Goal: Check status: Check status

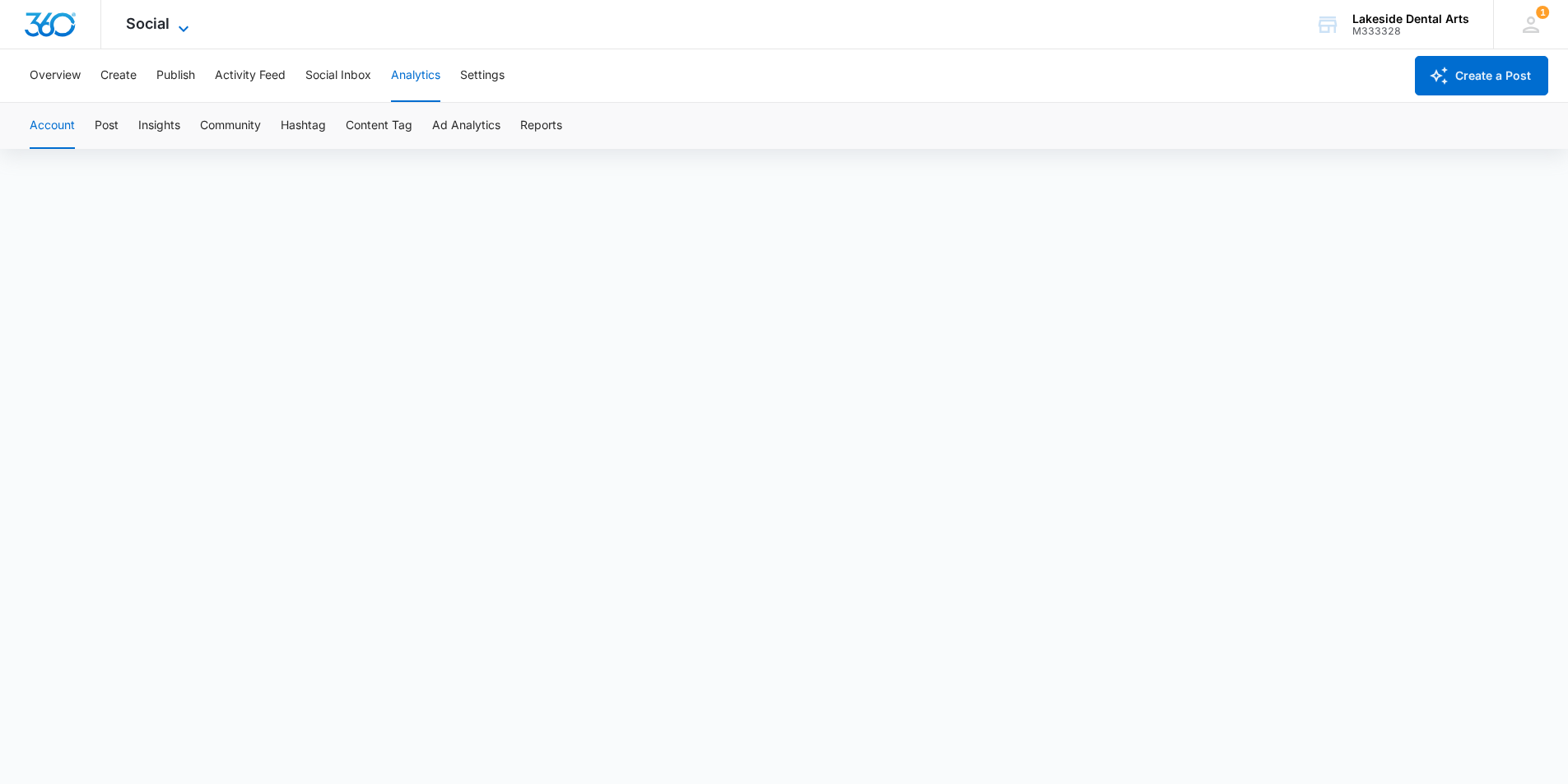
click at [187, 24] on icon at bounding box center [184, 29] width 20 height 20
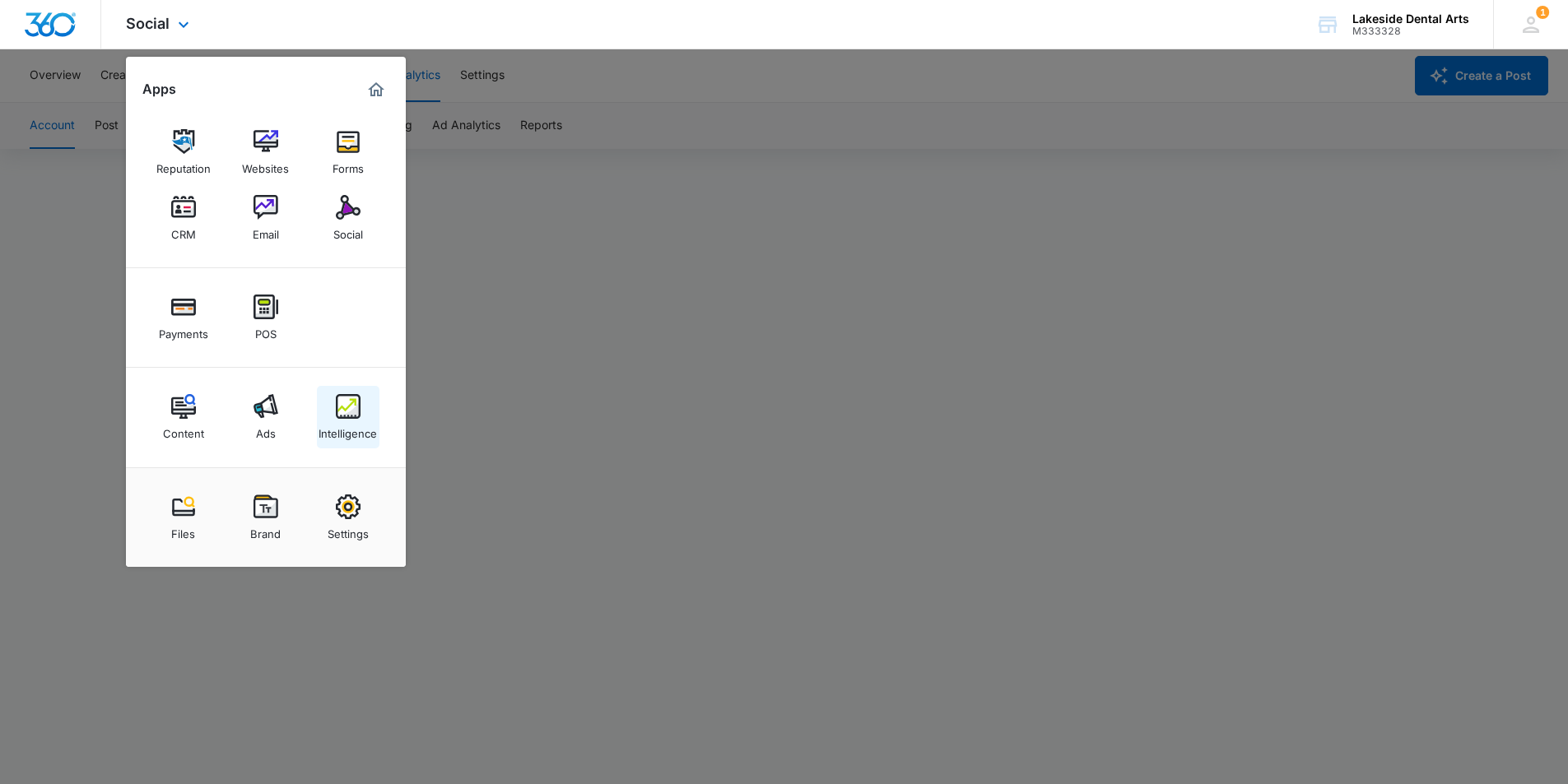
click at [348, 413] on img at bounding box center [348, 406] width 24 height 24
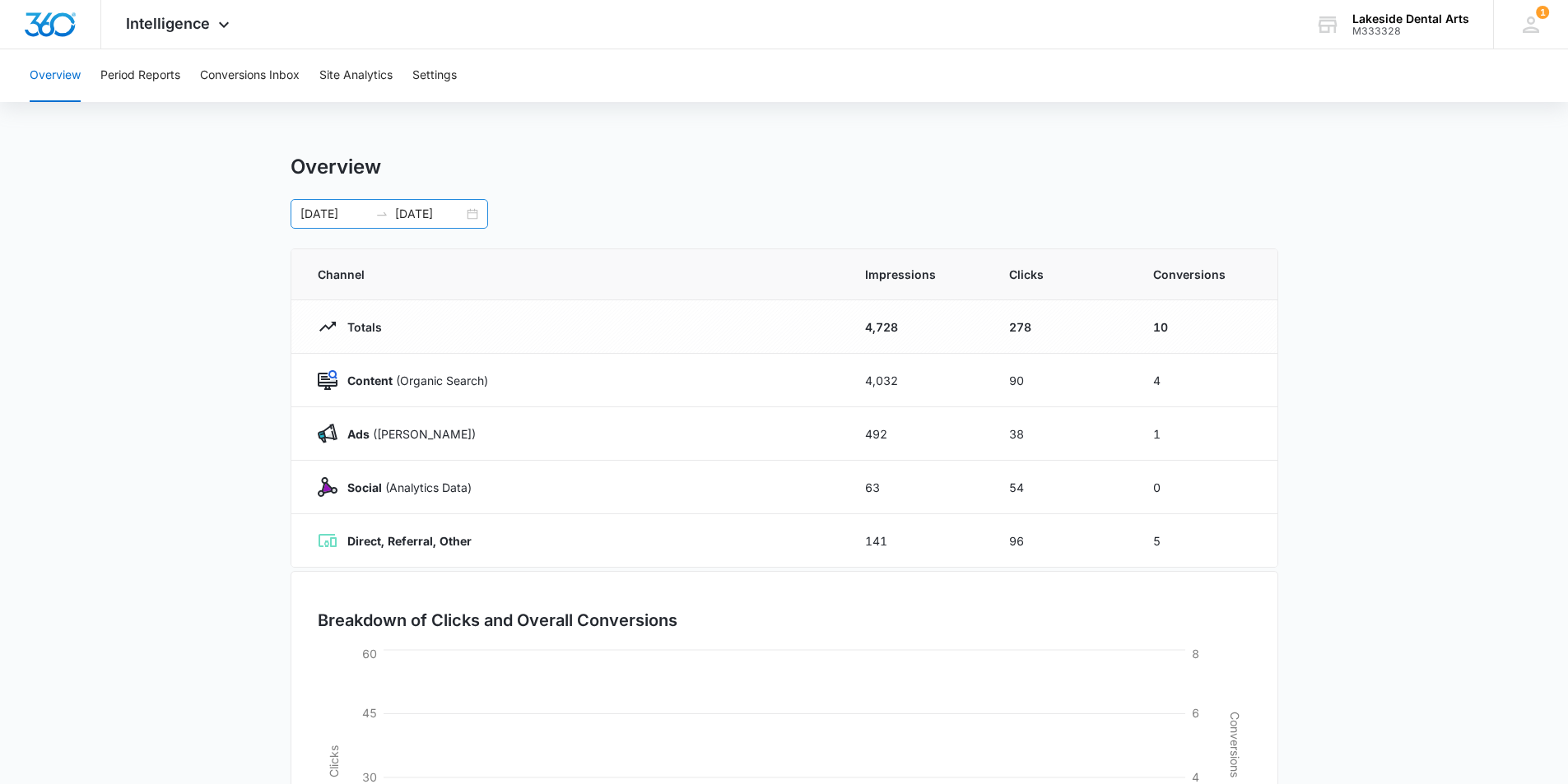
click at [482, 215] on div "[DATE] [DATE]" at bounding box center [389, 213] width 197 height 30
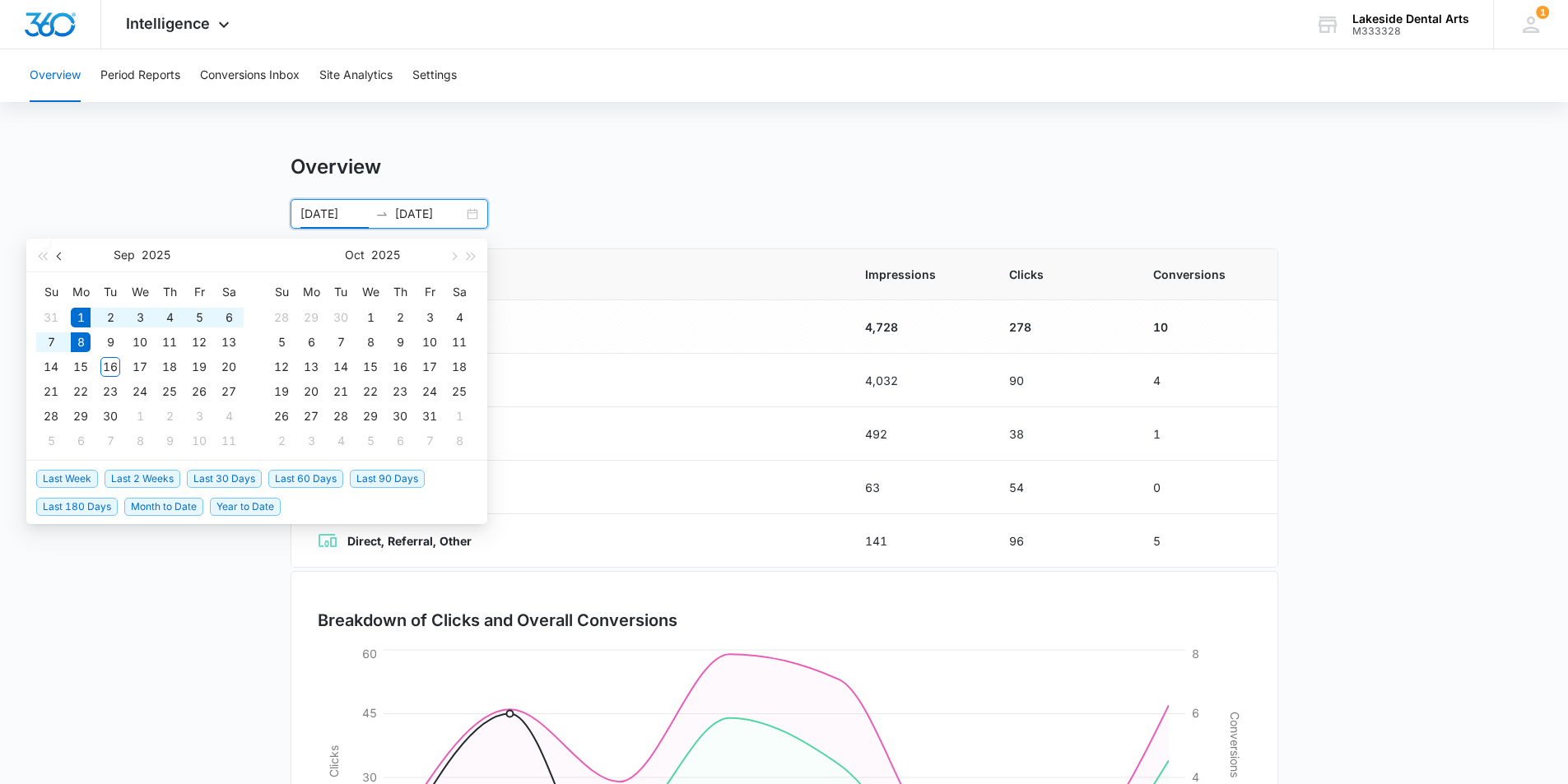
click at [61, 255] on span "button" at bounding box center [60, 256] width 8 height 8
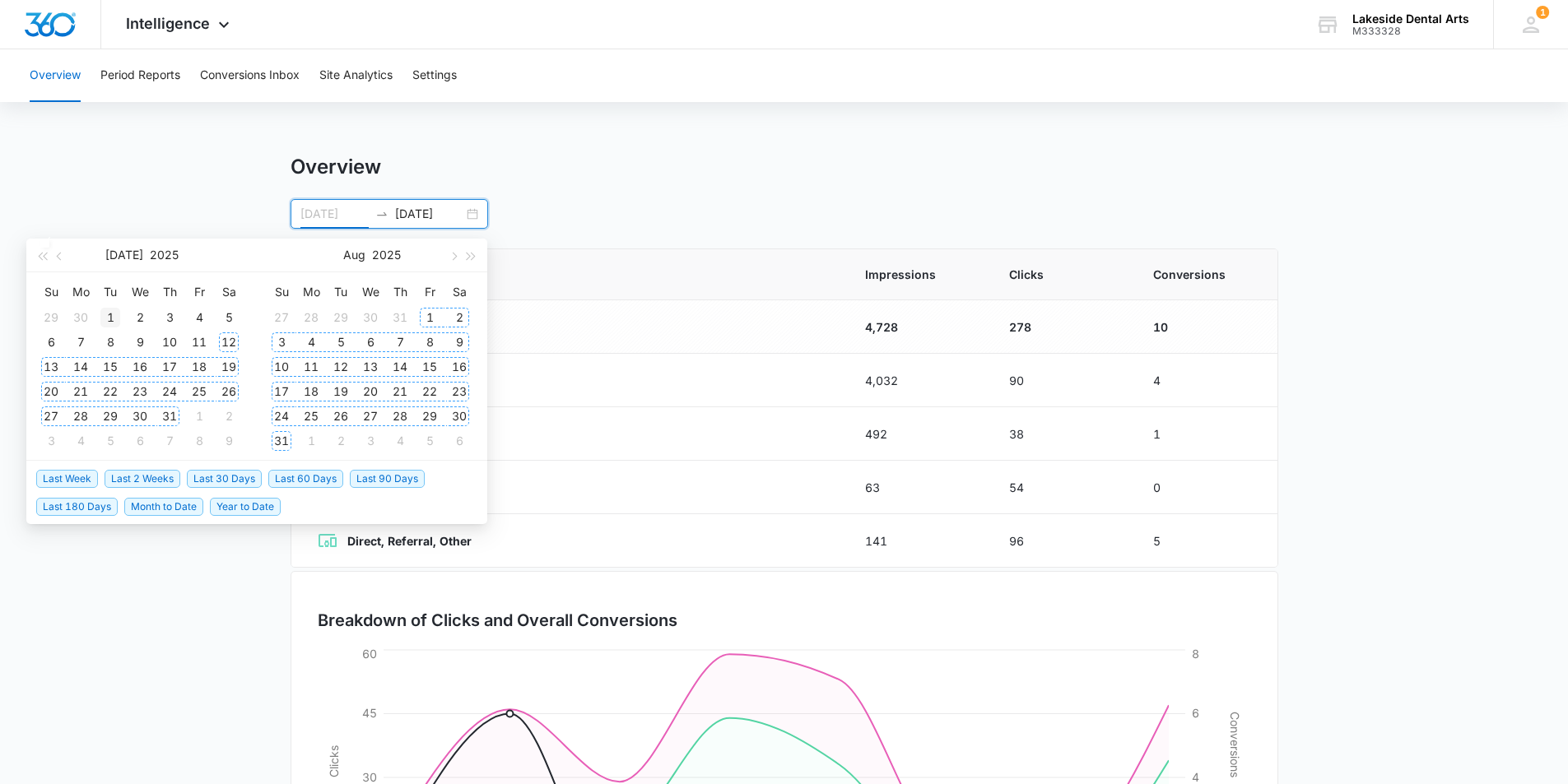
type input "[DATE]"
click at [110, 313] on div "1" at bounding box center [110, 318] width 20 height 20
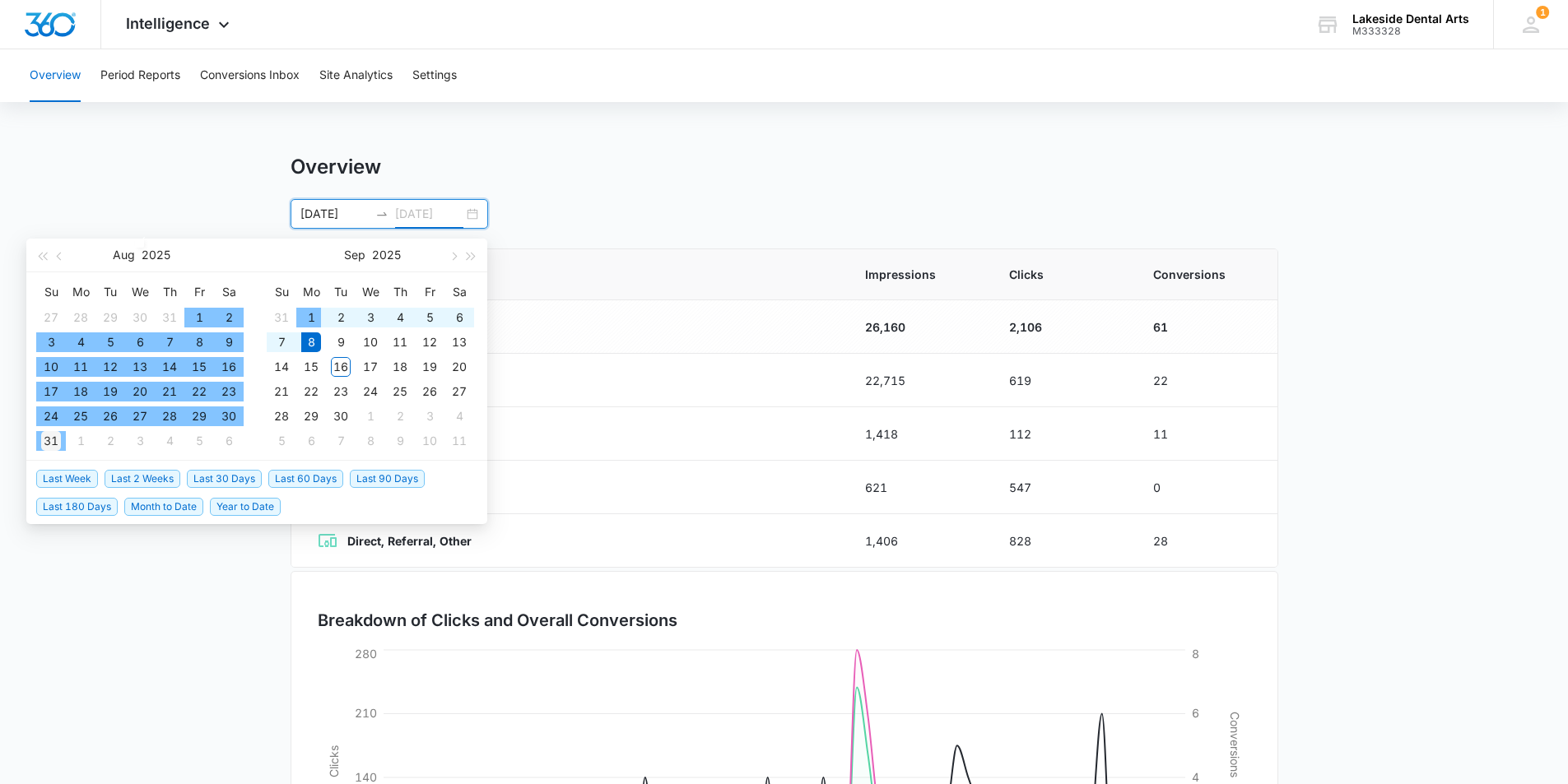
type input "[DATE]"
click at [48, 435] on div "31" at bounding box center [51, 441] width 20 height 20
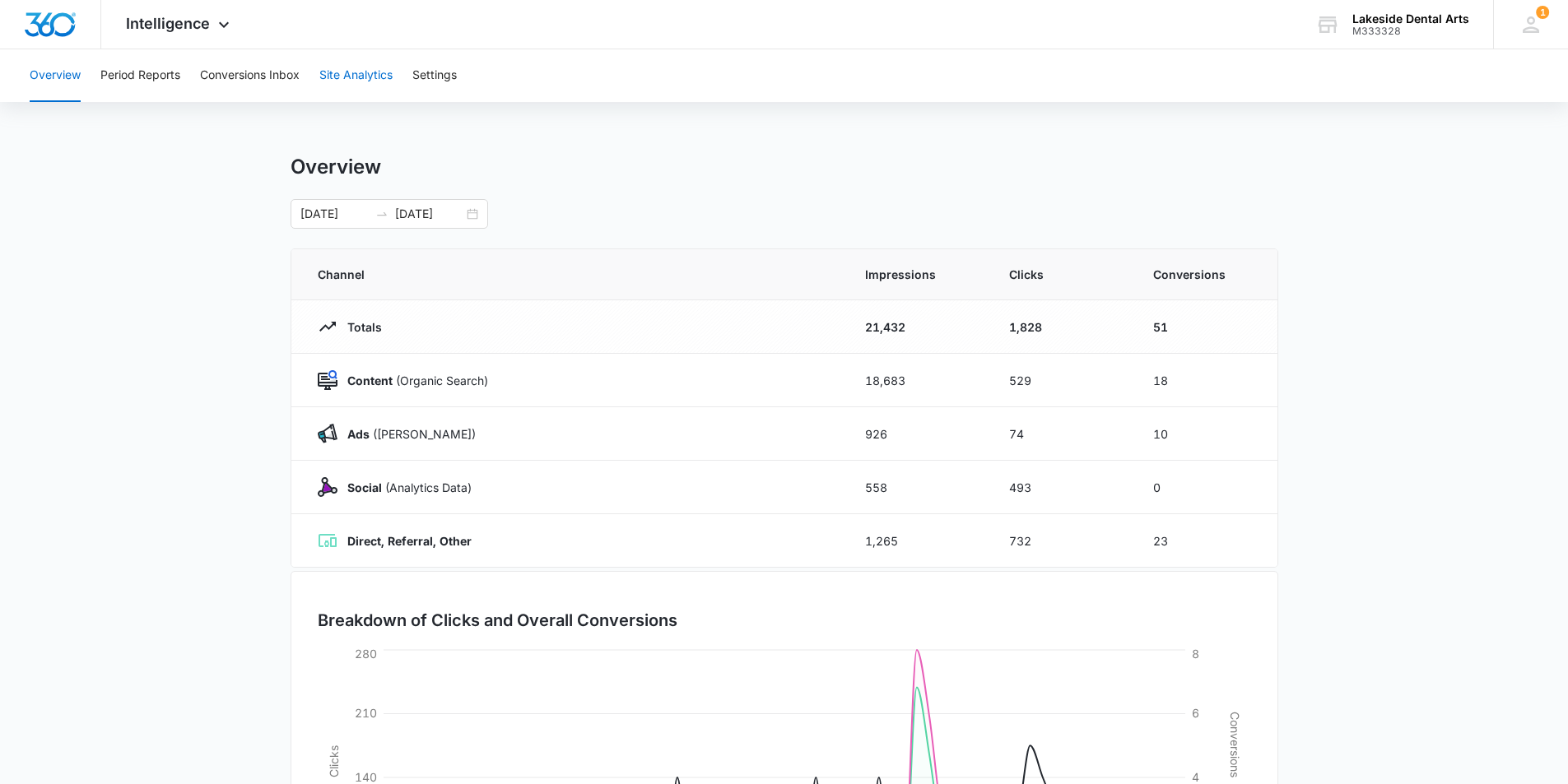
click at [367, 71] on button "Site Analytics" at bounding box center [356, 76] width 73 height 52
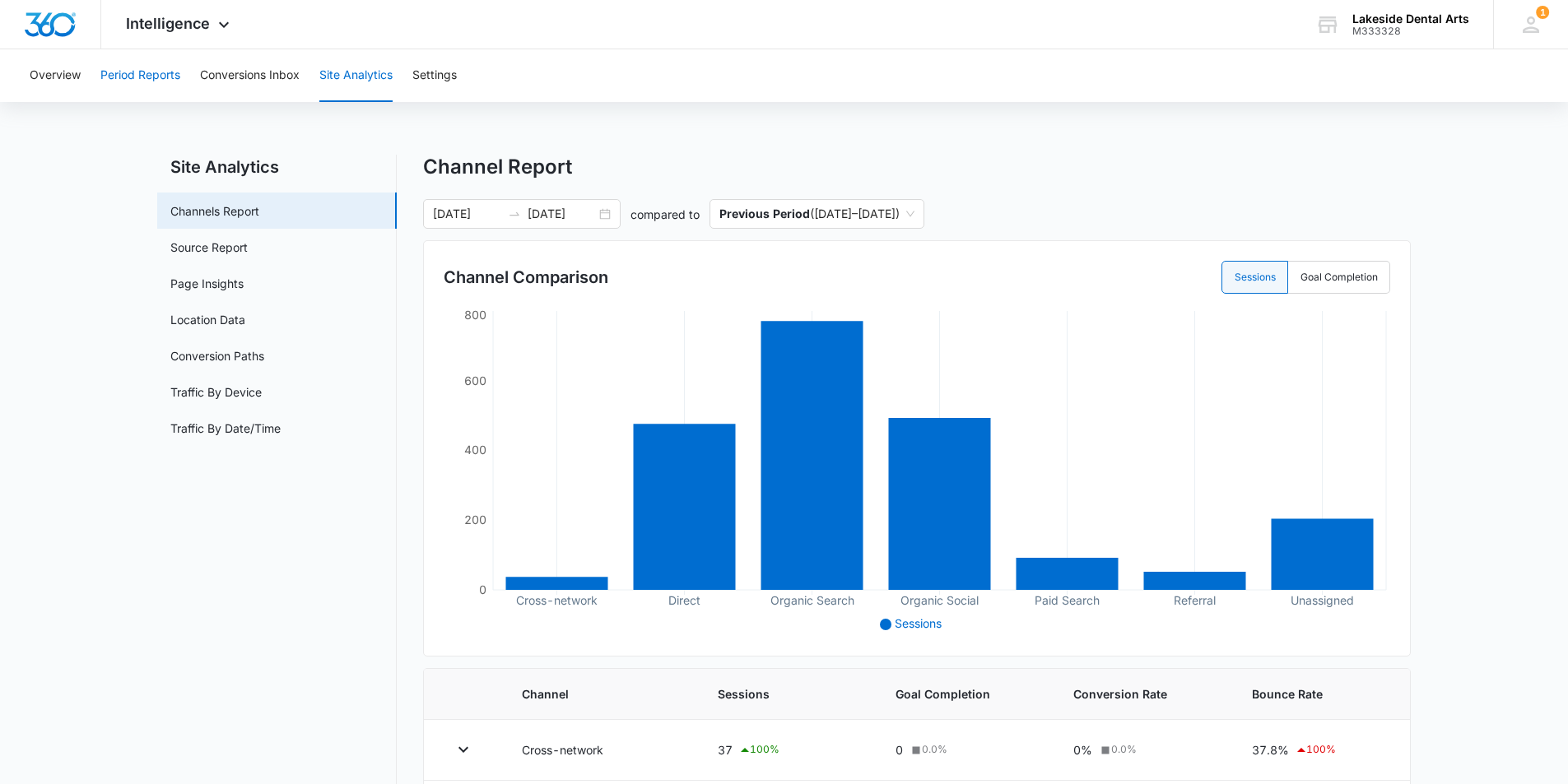
click at [142, 71] on button "Period Reports" at bounding box center [140, 76] width 80 height 52
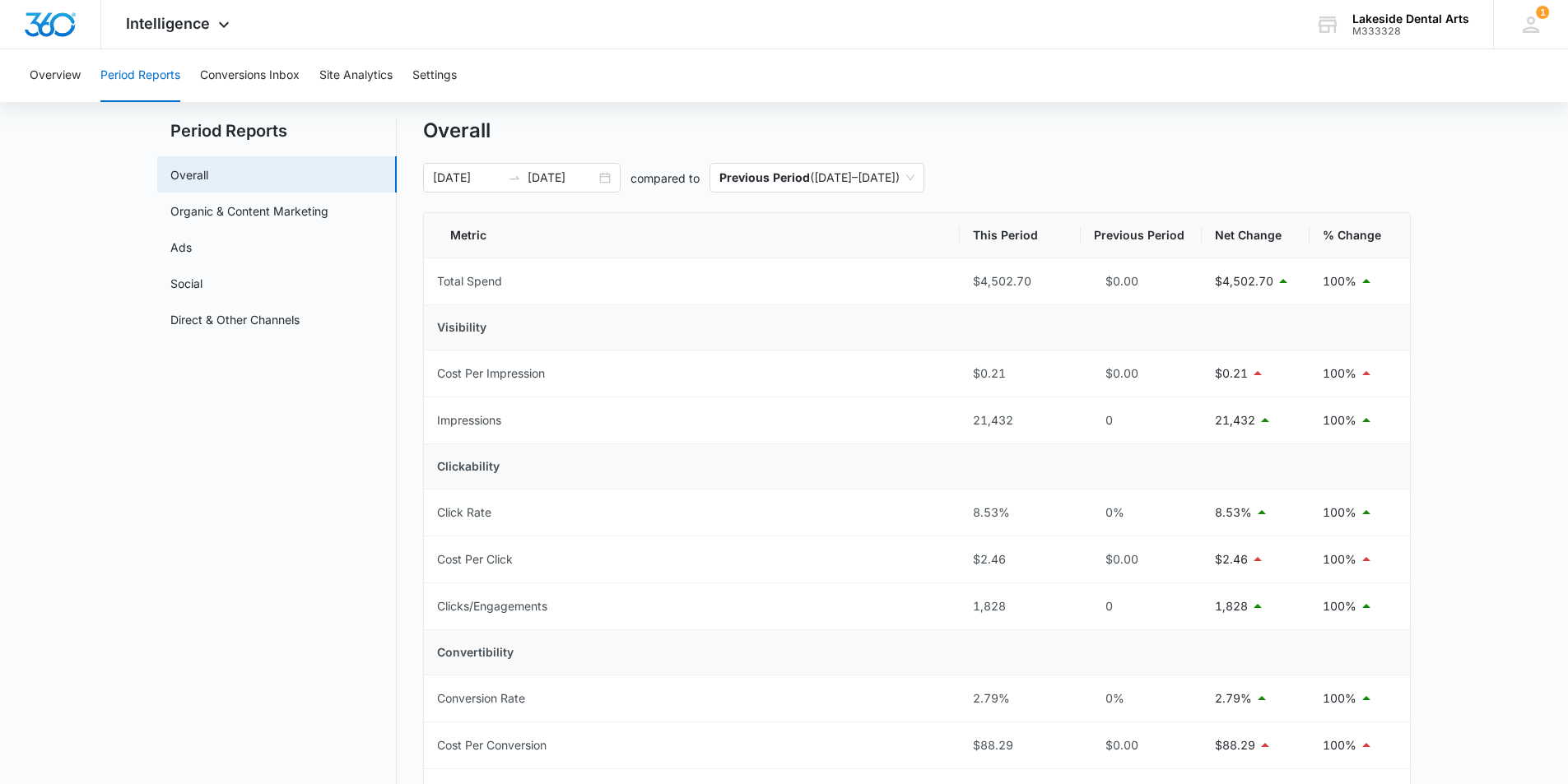
scroll to position [4, 0]
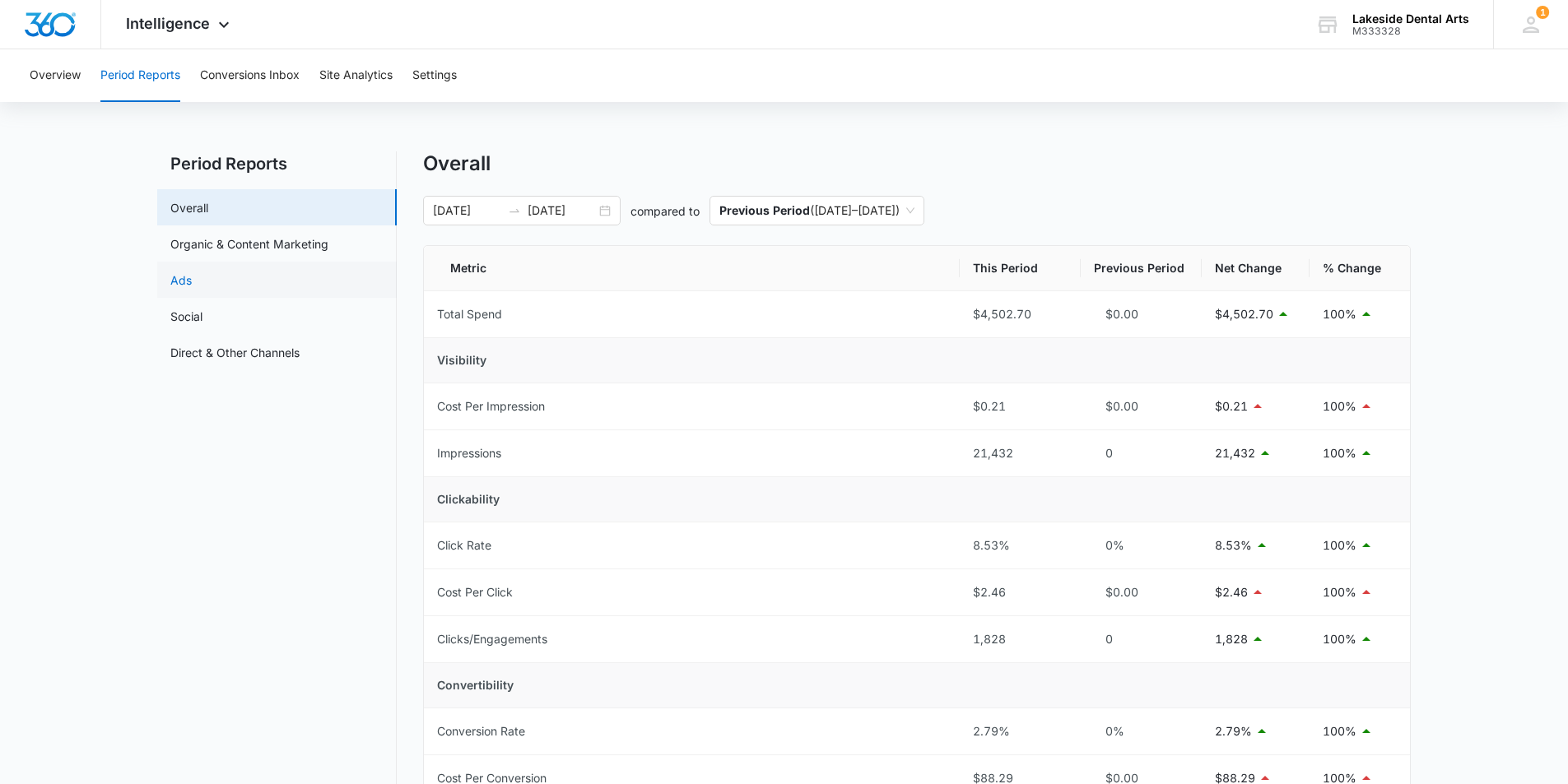
click at [190, 279] on link "Ads" at bounding box center [181, 280] width 22 height 17
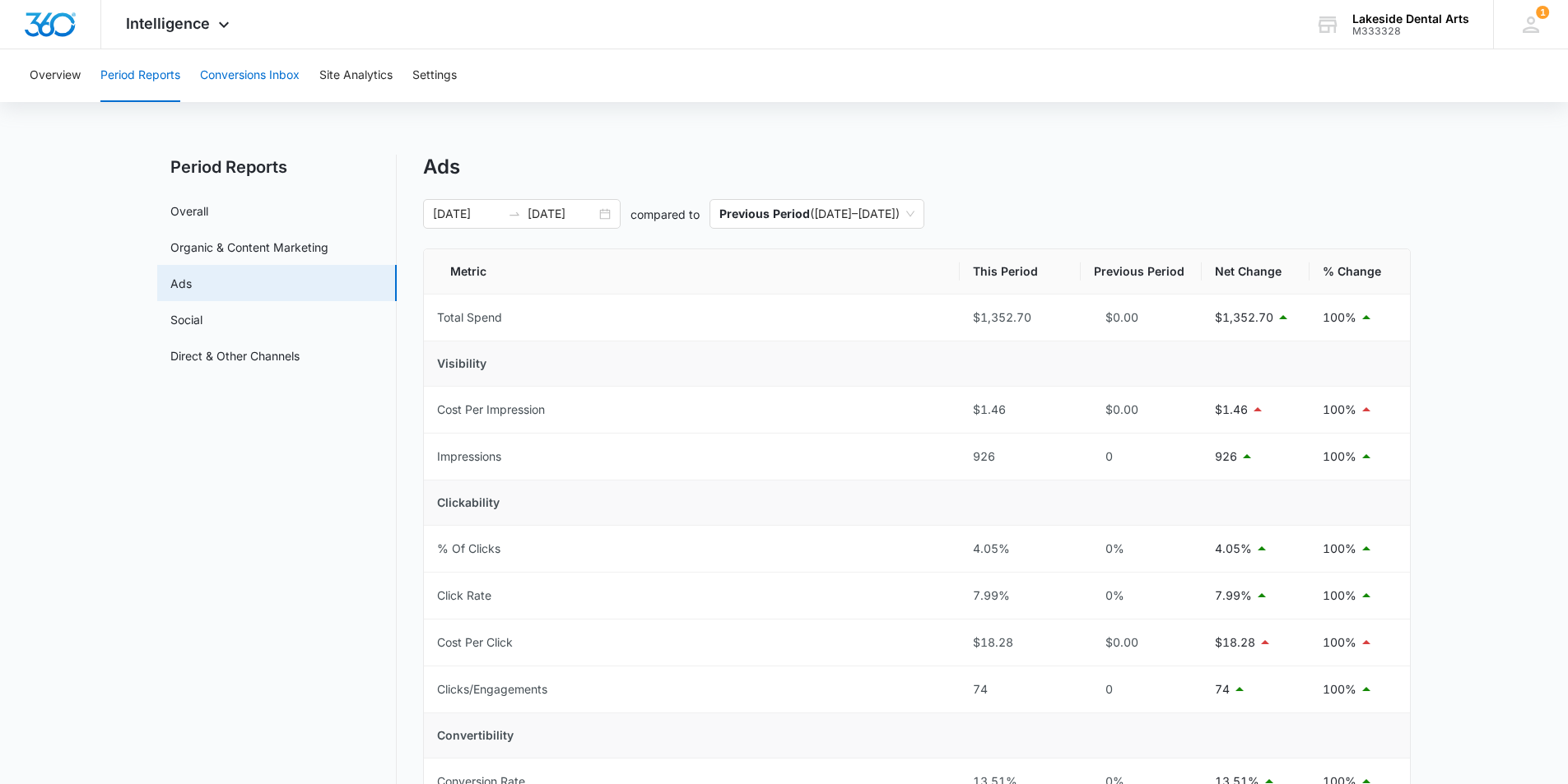
click at [257, 75] on button "Conversions Inbox" at bounding box center [249, 76] width 100 height 52
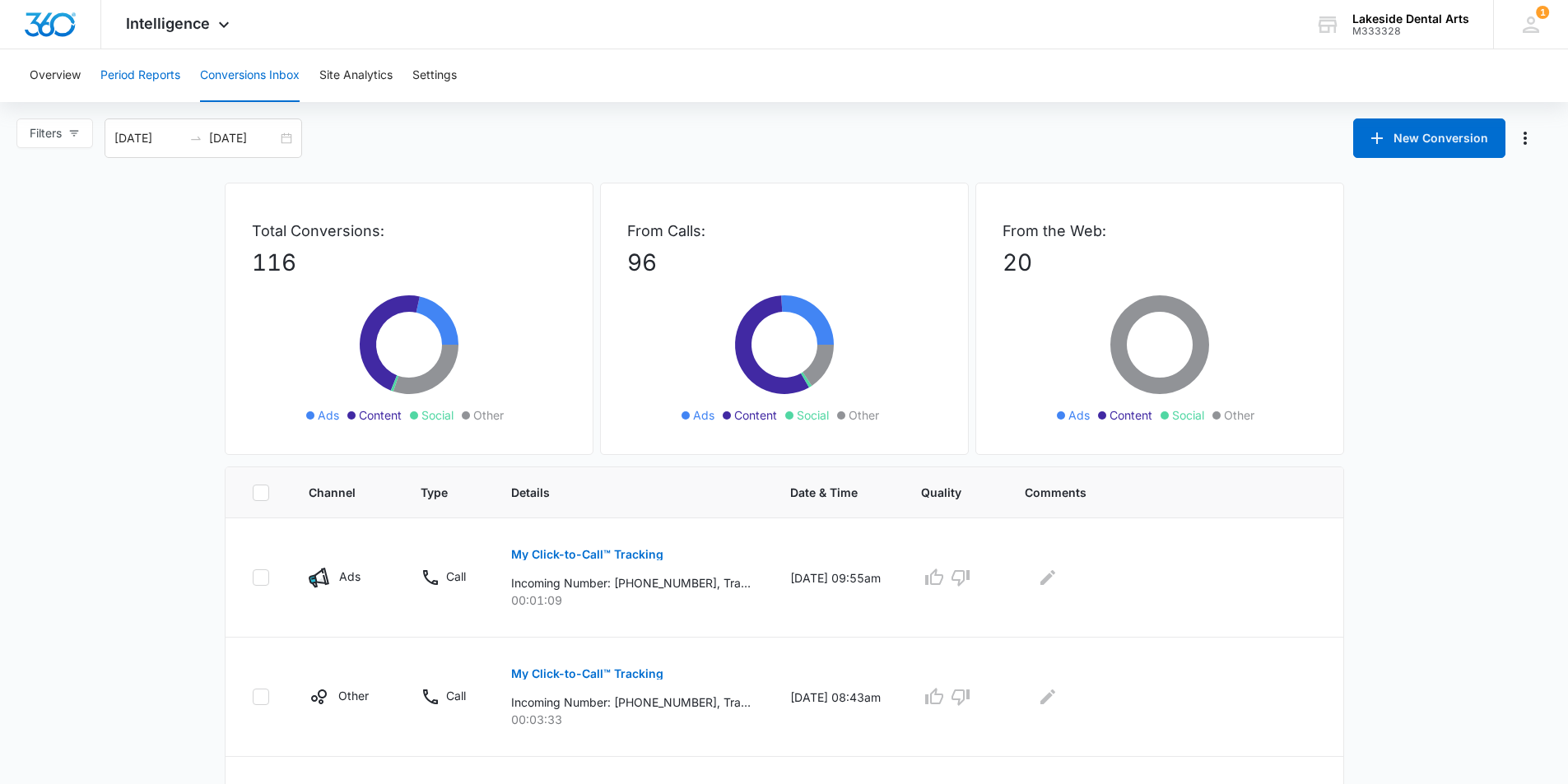
click at [144, 75] on button "Period Reports" at bounding box center [140, 76] width 80 height 52
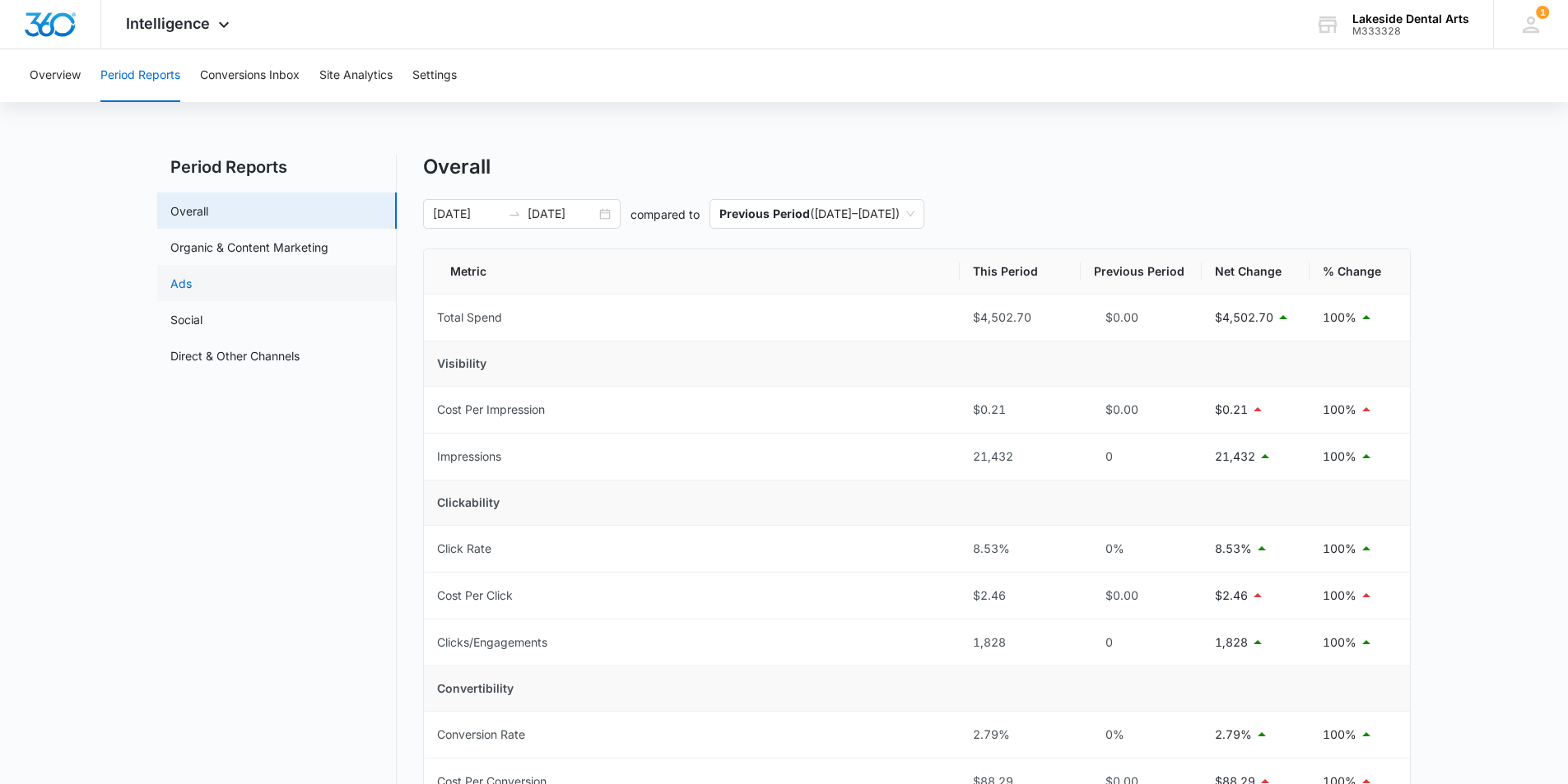
click at [192, 284] on link "Ads" at bounding box center [181, 283] width 22 height 17
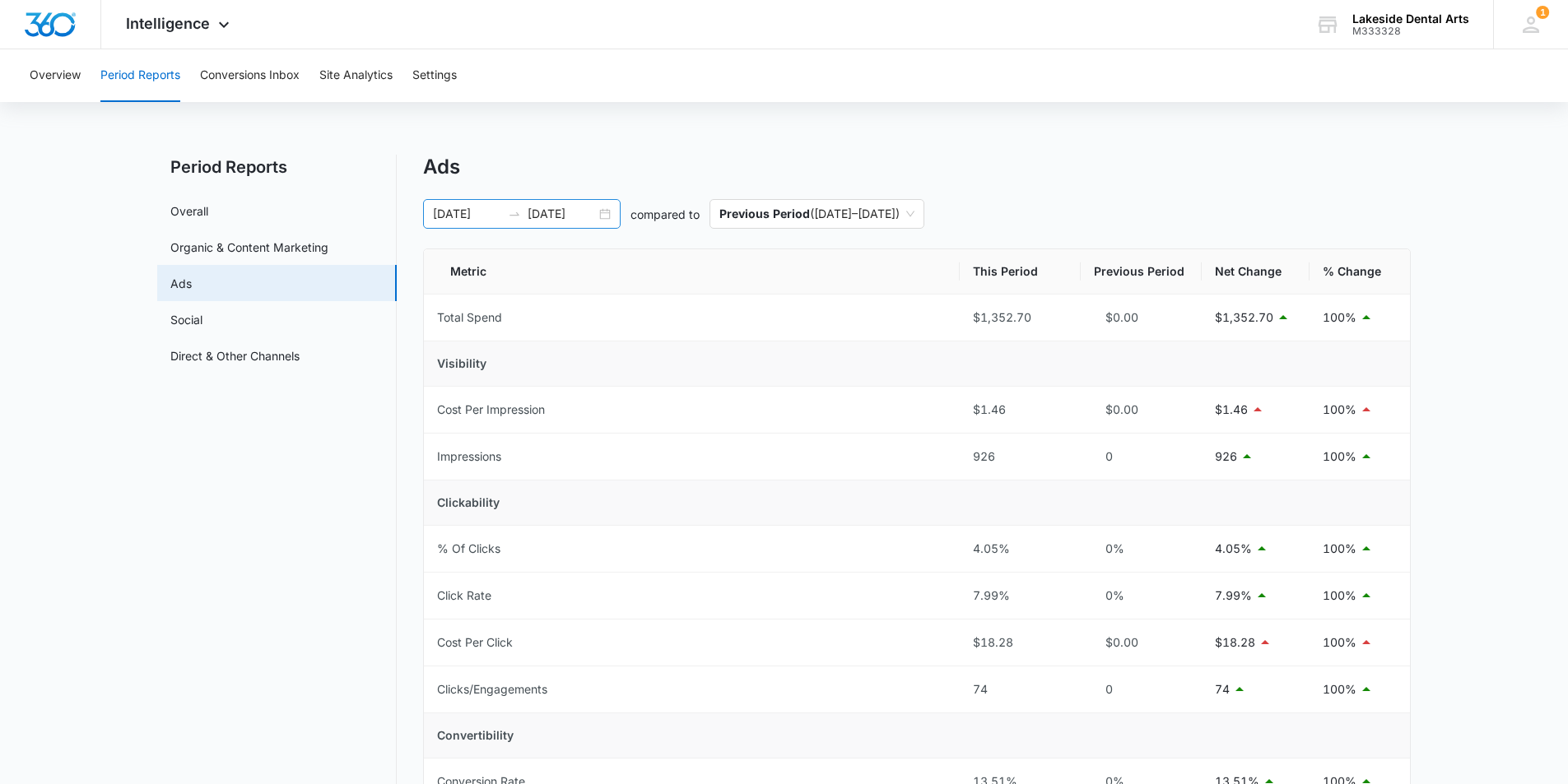
click at [588, 210] on input "[DATE]" at bounding box center [562, 214] width 68 height 18
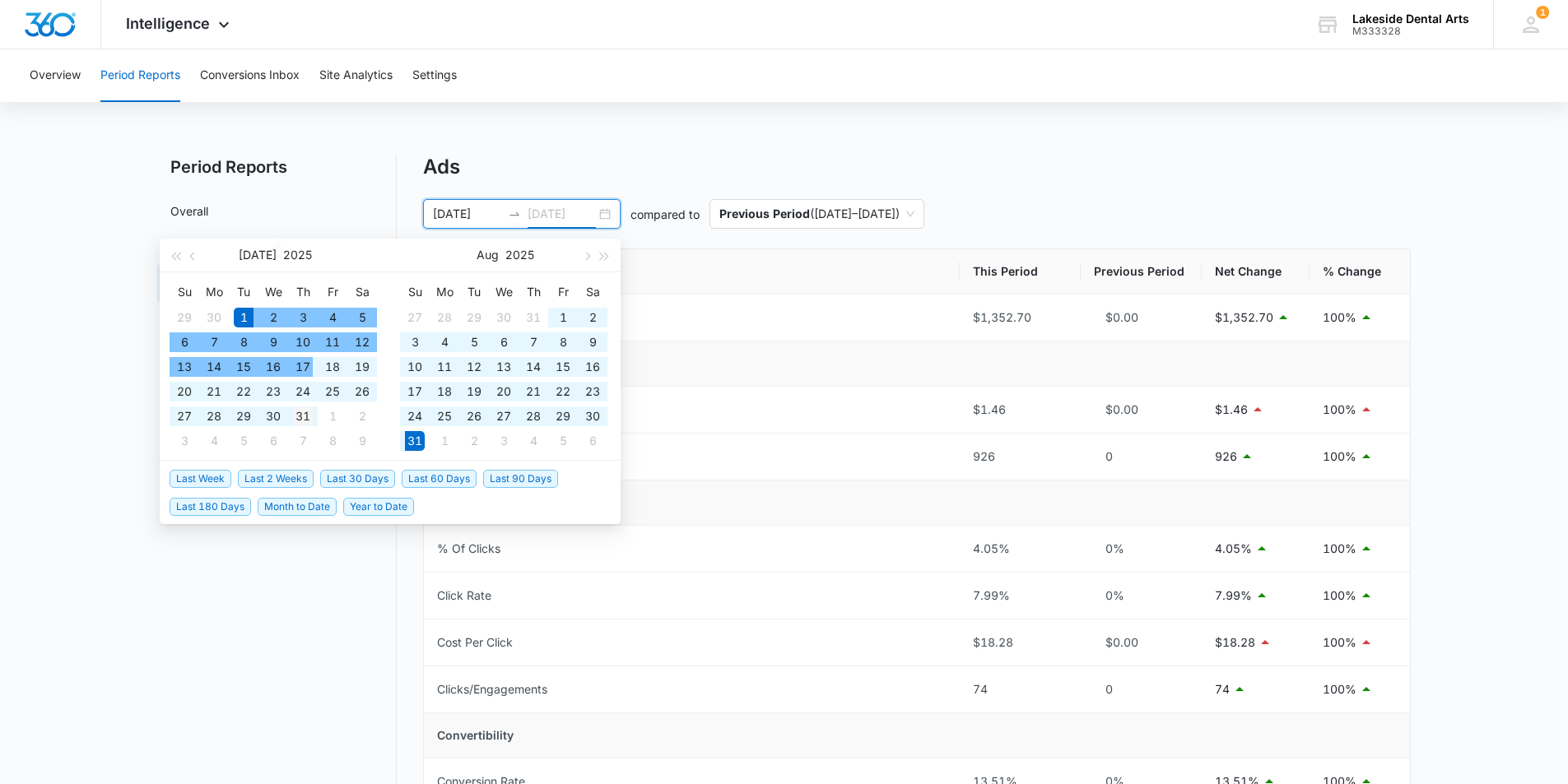
type input "[DATE]"
click at [303, 416] on div "31" at bounding box center [303, 416] width 20 height 20
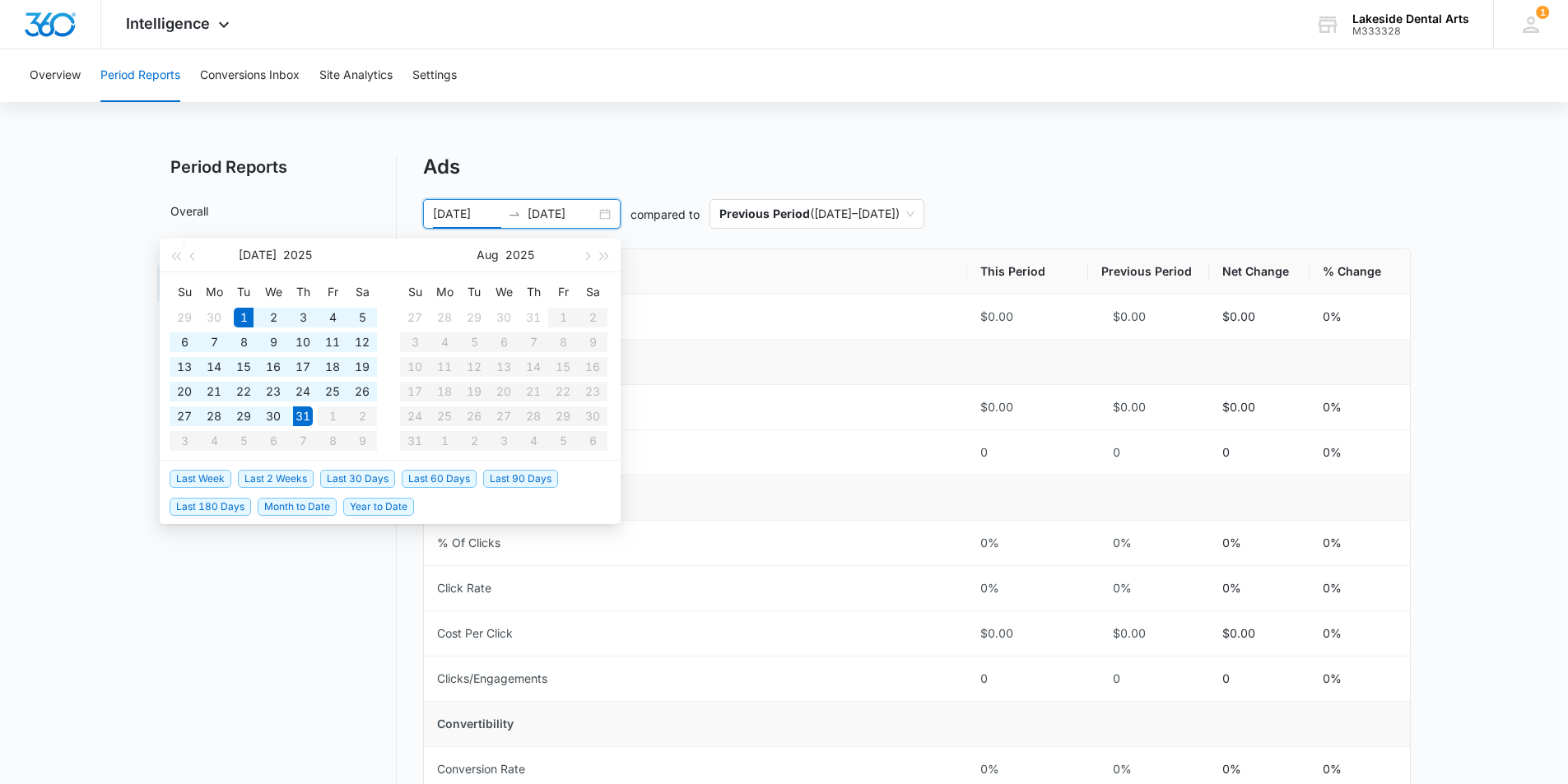
click at [273, 522] on ul "Last Week Last 2 Weeks Last 30 Days Last 60 Days Last 90 Days Last 180 Days Mon…" at bounding box center [390, 491] width 461 height 62
type input "[DATE]"
click at [310, 365] on div "17" at bounding box center [303, 367] width 20 height 20
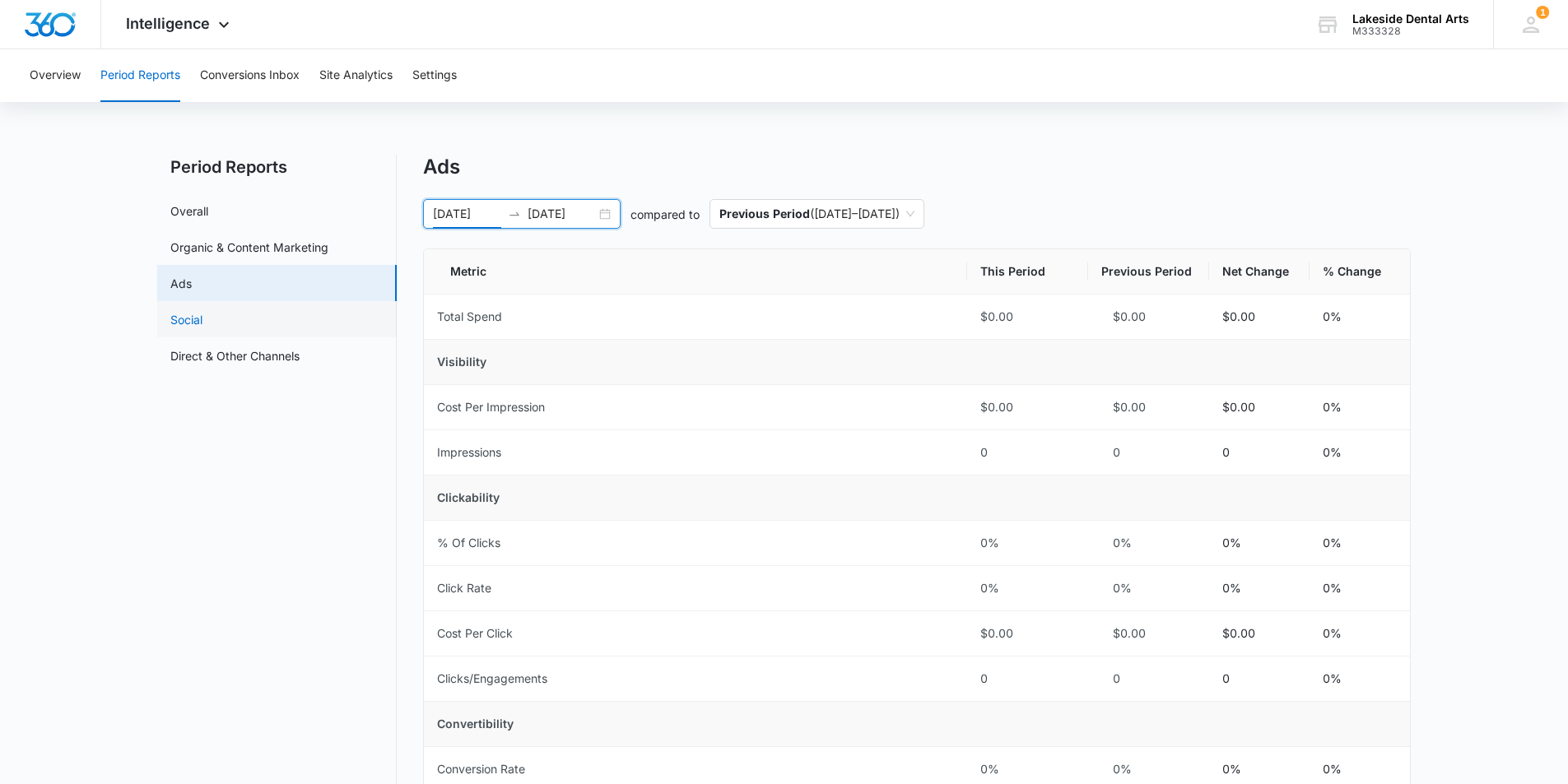
click at [200, 317] on link "Social" at bounding box center [186, 319] width 32 height 17
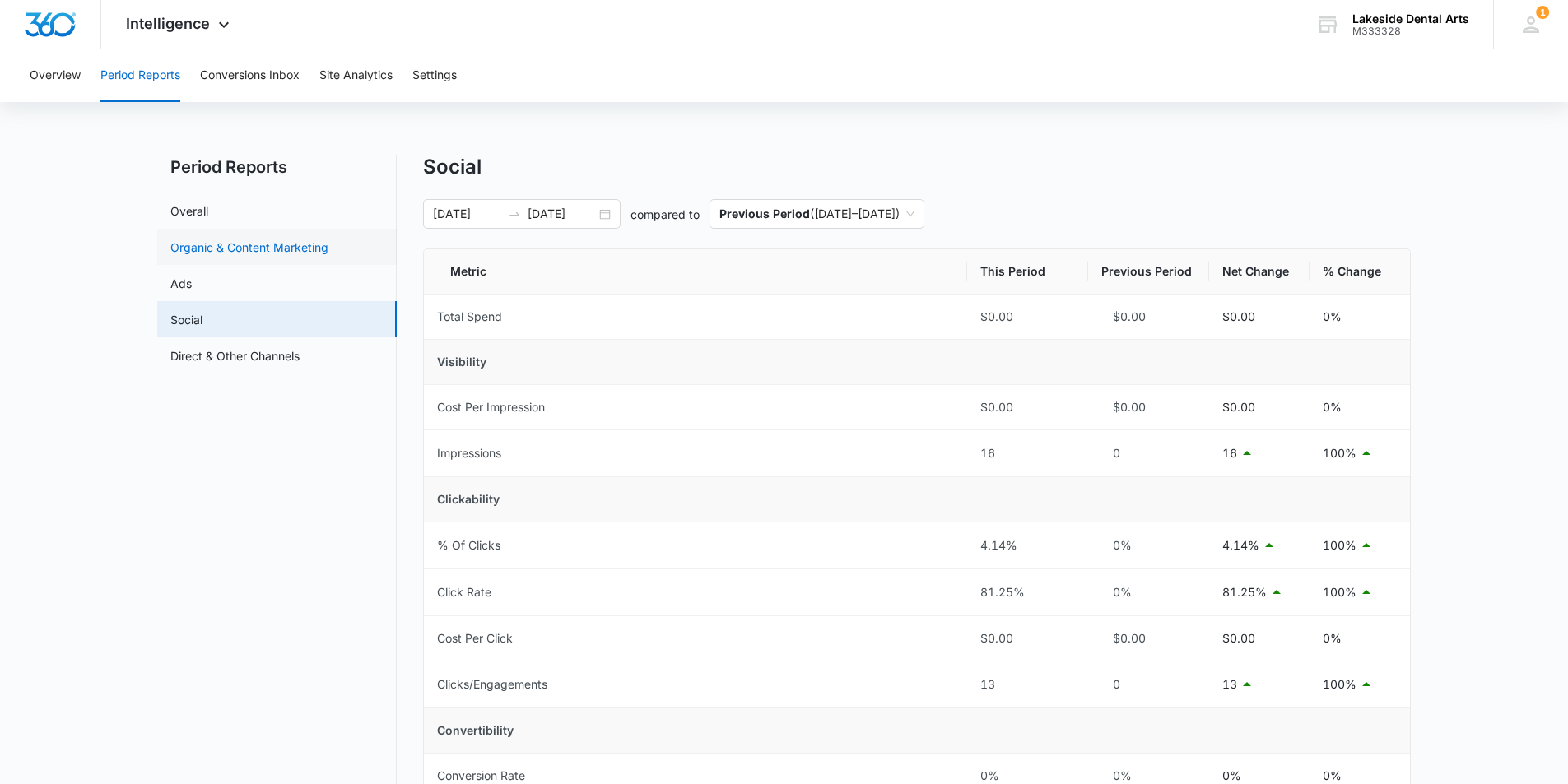
click at [216, 242] on link "Organic & Content Marketing" at bounding box center [249, 247] width 158 height 17
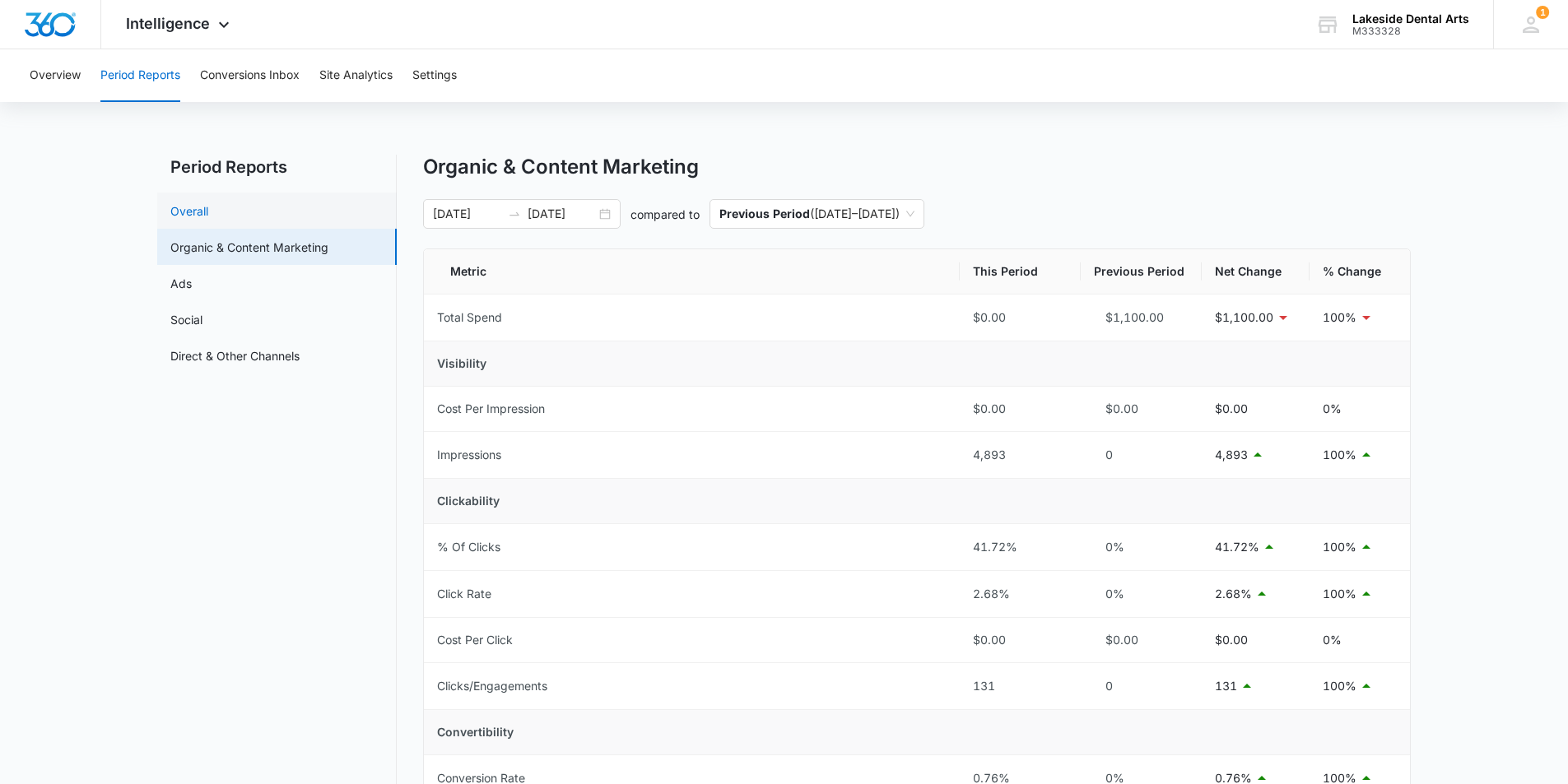
click at [202, 212] on link "Overall" at bounding box center [189, 211] width 38 height 17
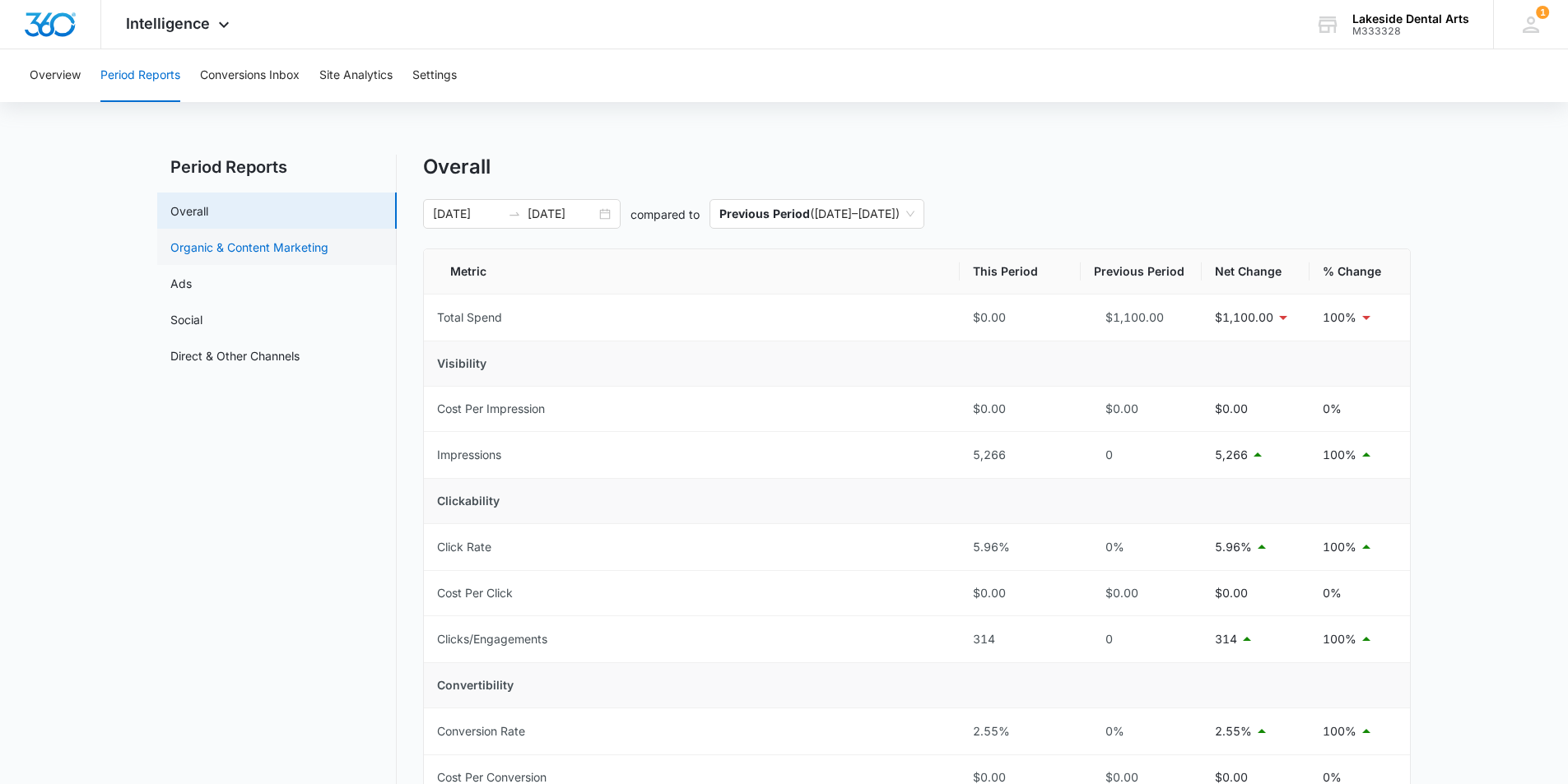
click at [255, 246] on link "Organic & Content Marketing" at bounding box center [249, 247] width 158 height 17
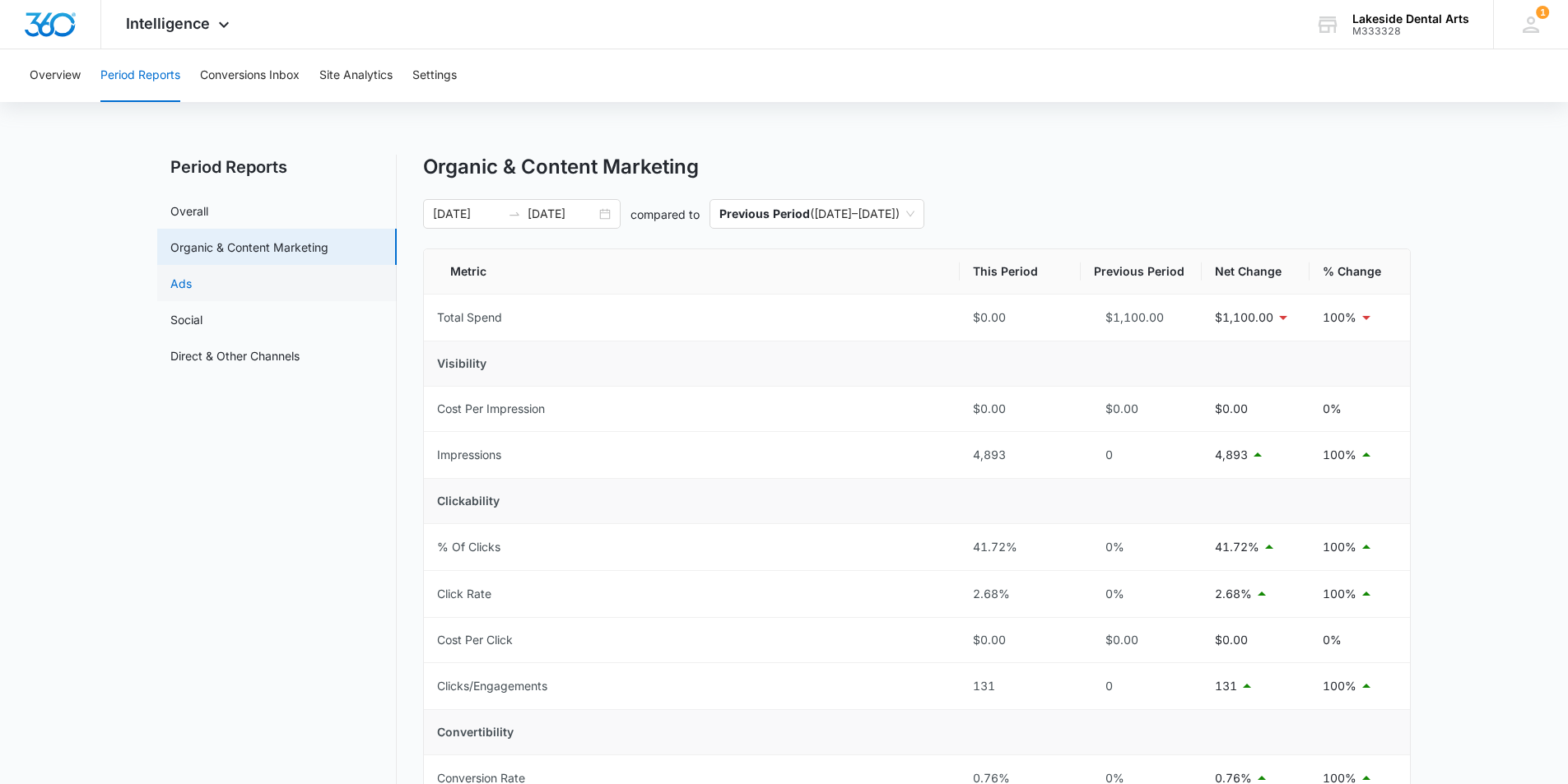
click at [192, 284] on link "Ads" at bounding box center [181, 283] width 22 height 17
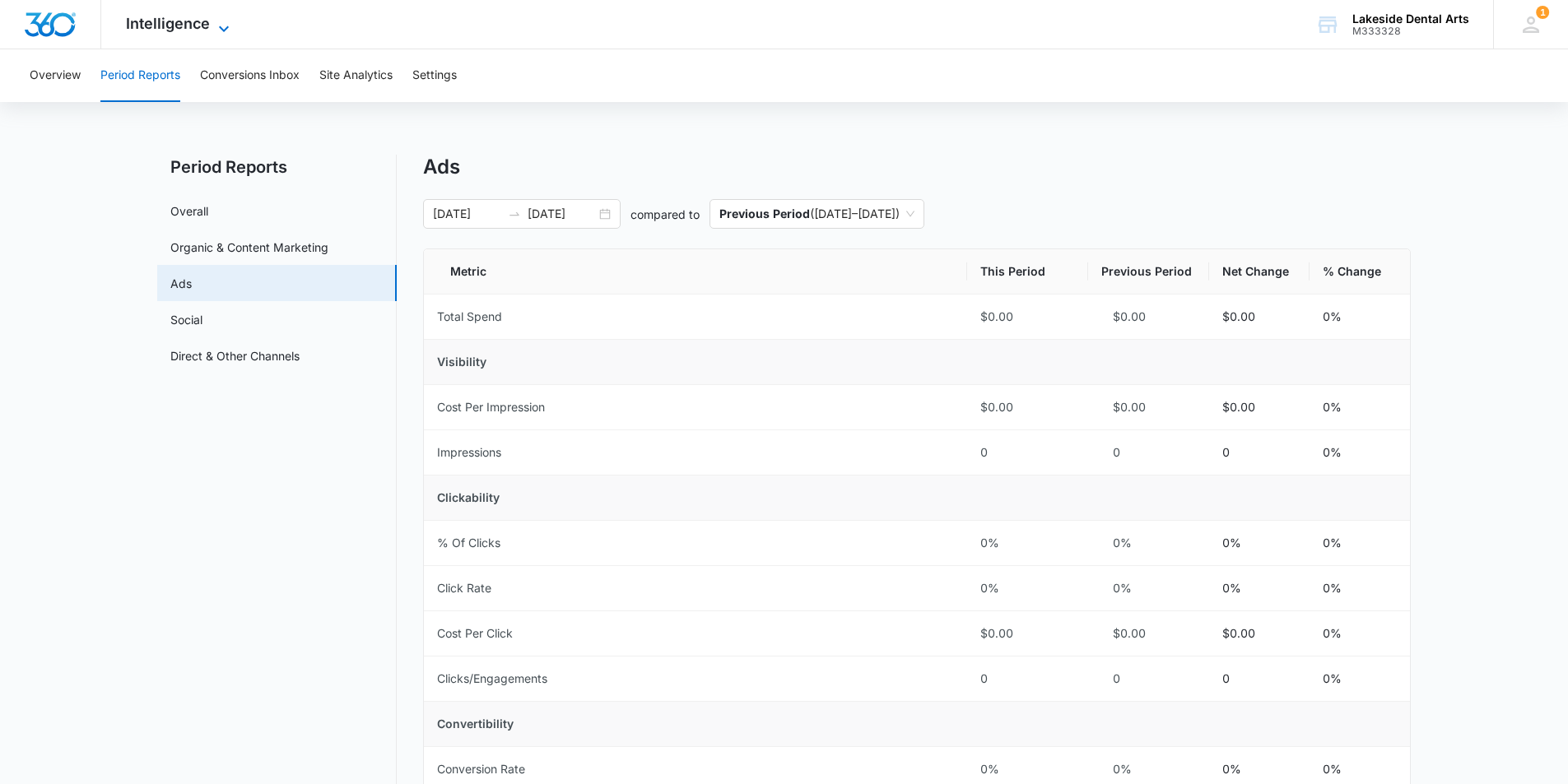
click at [220, 24] on icon at bounding box center [224, 29] width 20 height 20
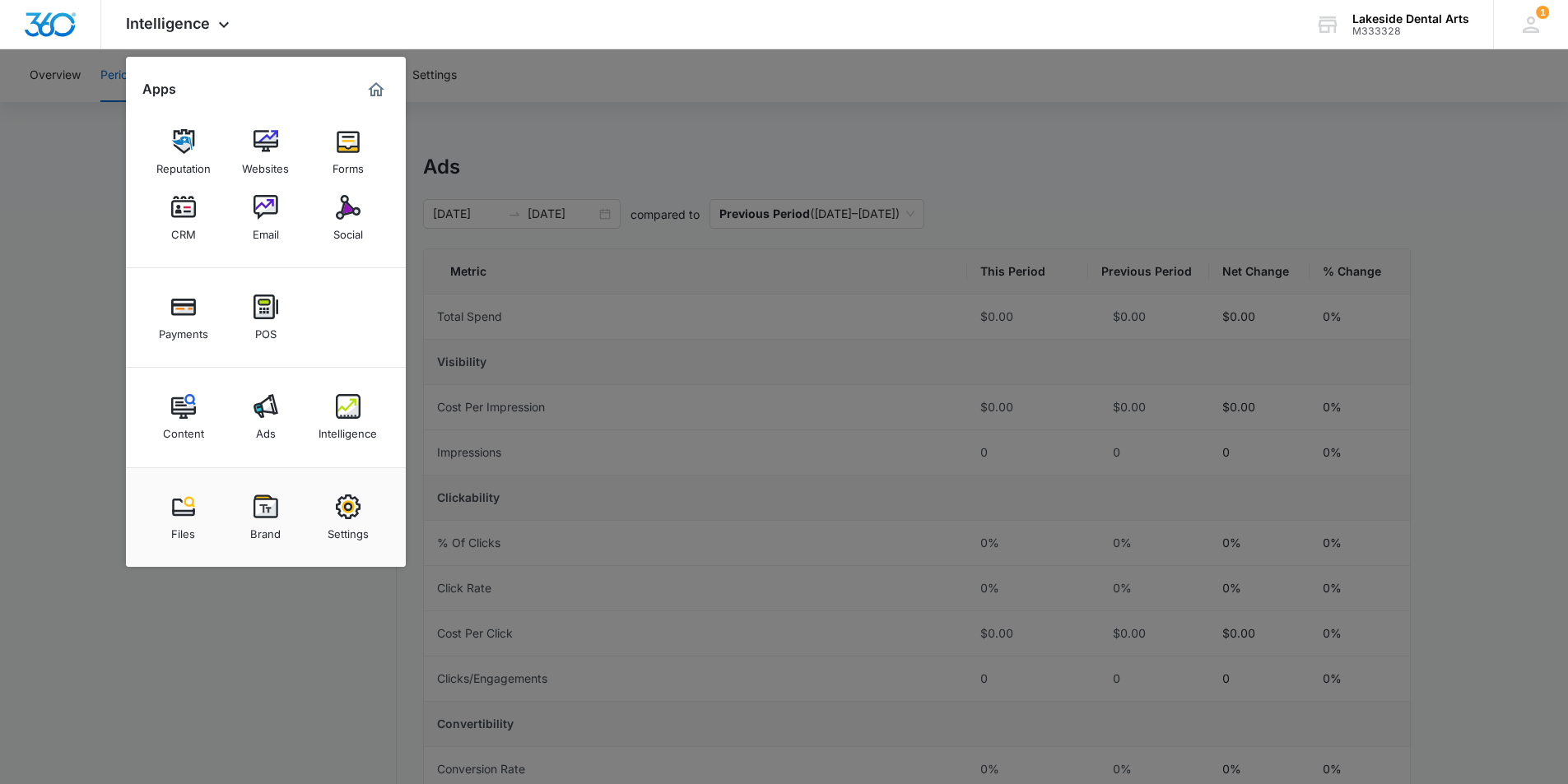
click at [265, 420] on div "Ads" at bounding box center [266, 429] width 20 height 22
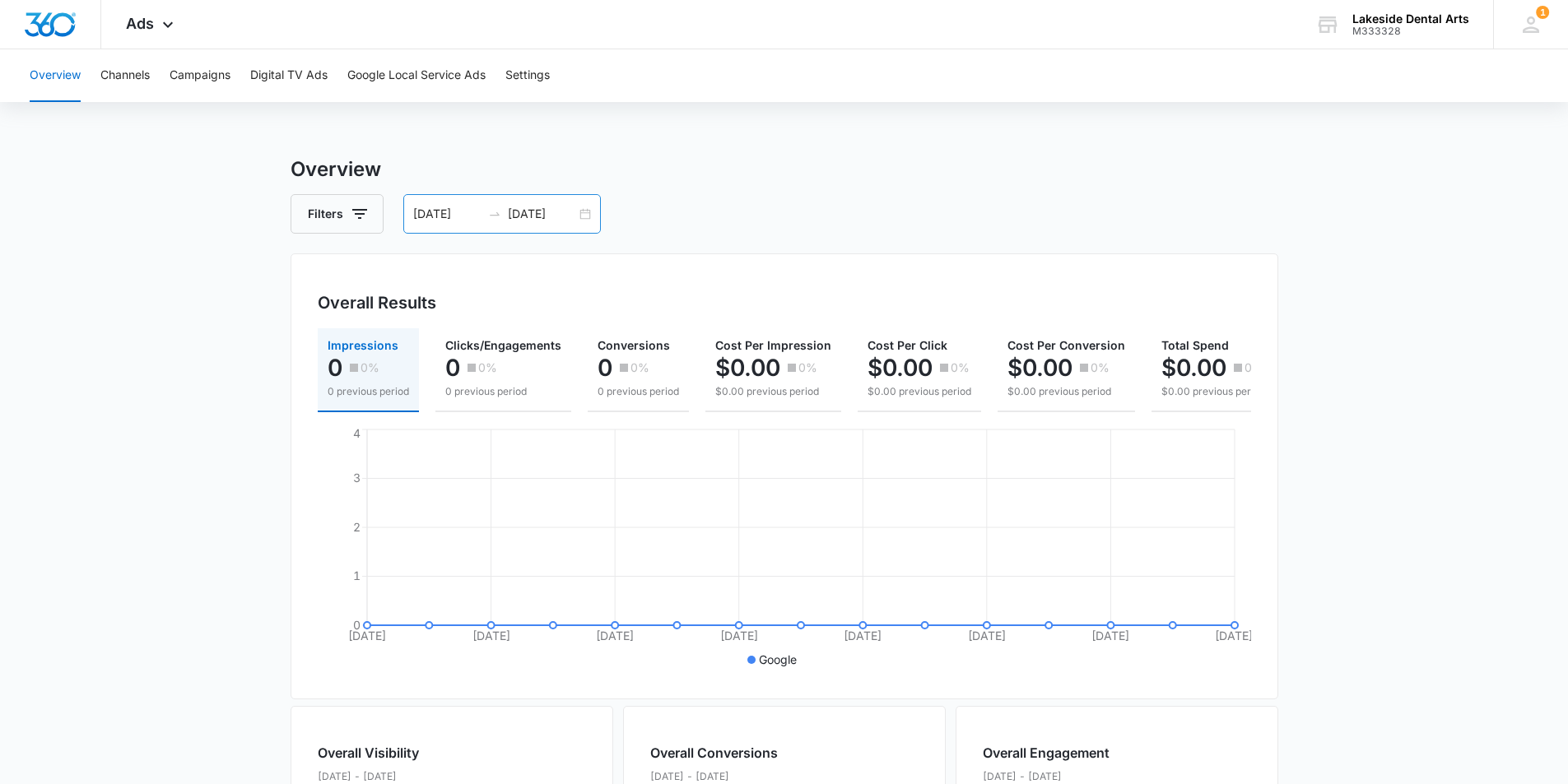
click at [585, 215] on div "[DATE] [DATE]" at bounding box center [502, 214] width 197 height 40
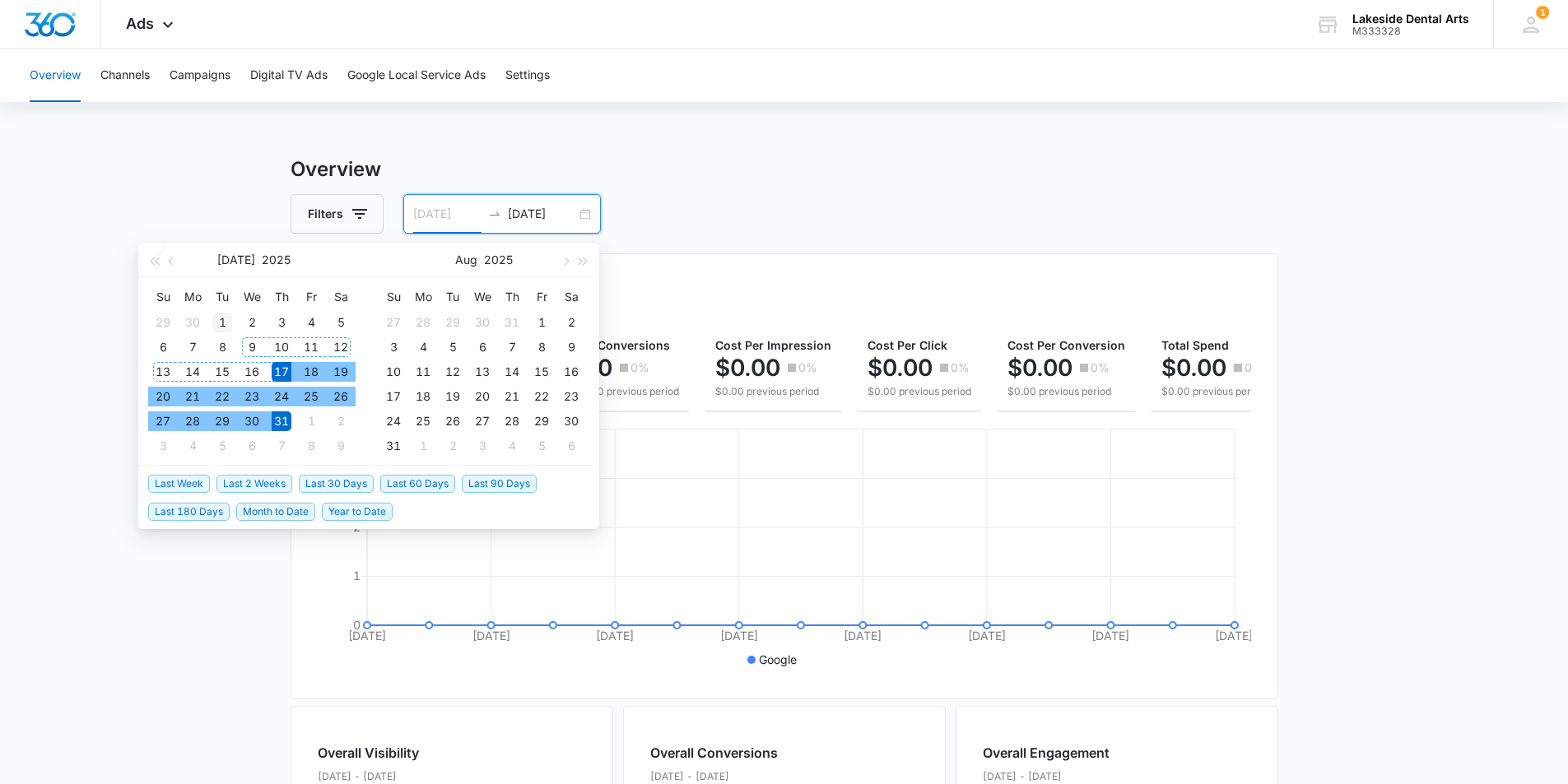
type input "[DATE]"
click at [221, 316] on div "1" at bounding box center [222, 322] width 20 height 20
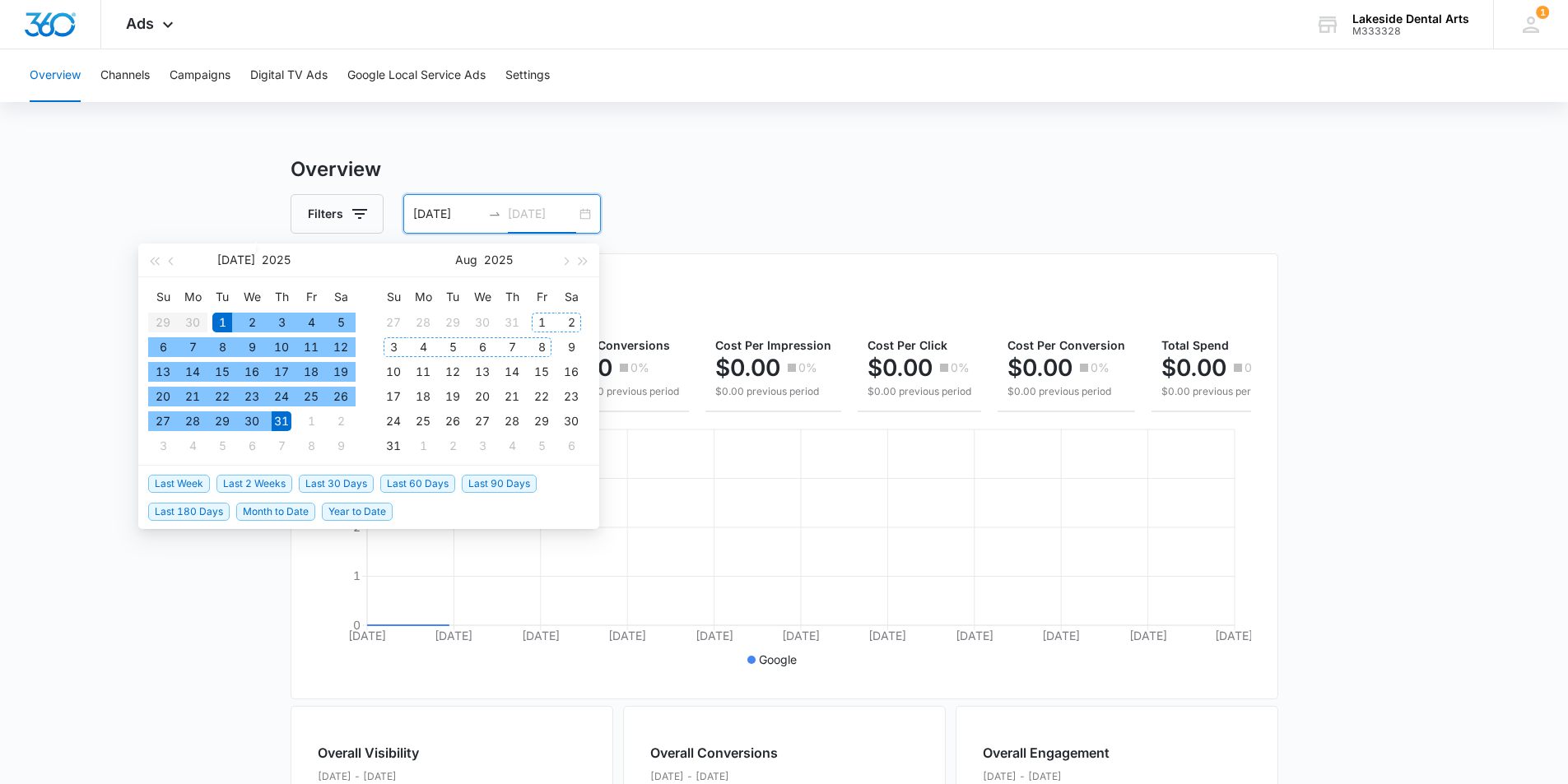
type input "[DATE]"
click at [283, 418] on div "31" at bounding box center [282, 421] width 20 height 20
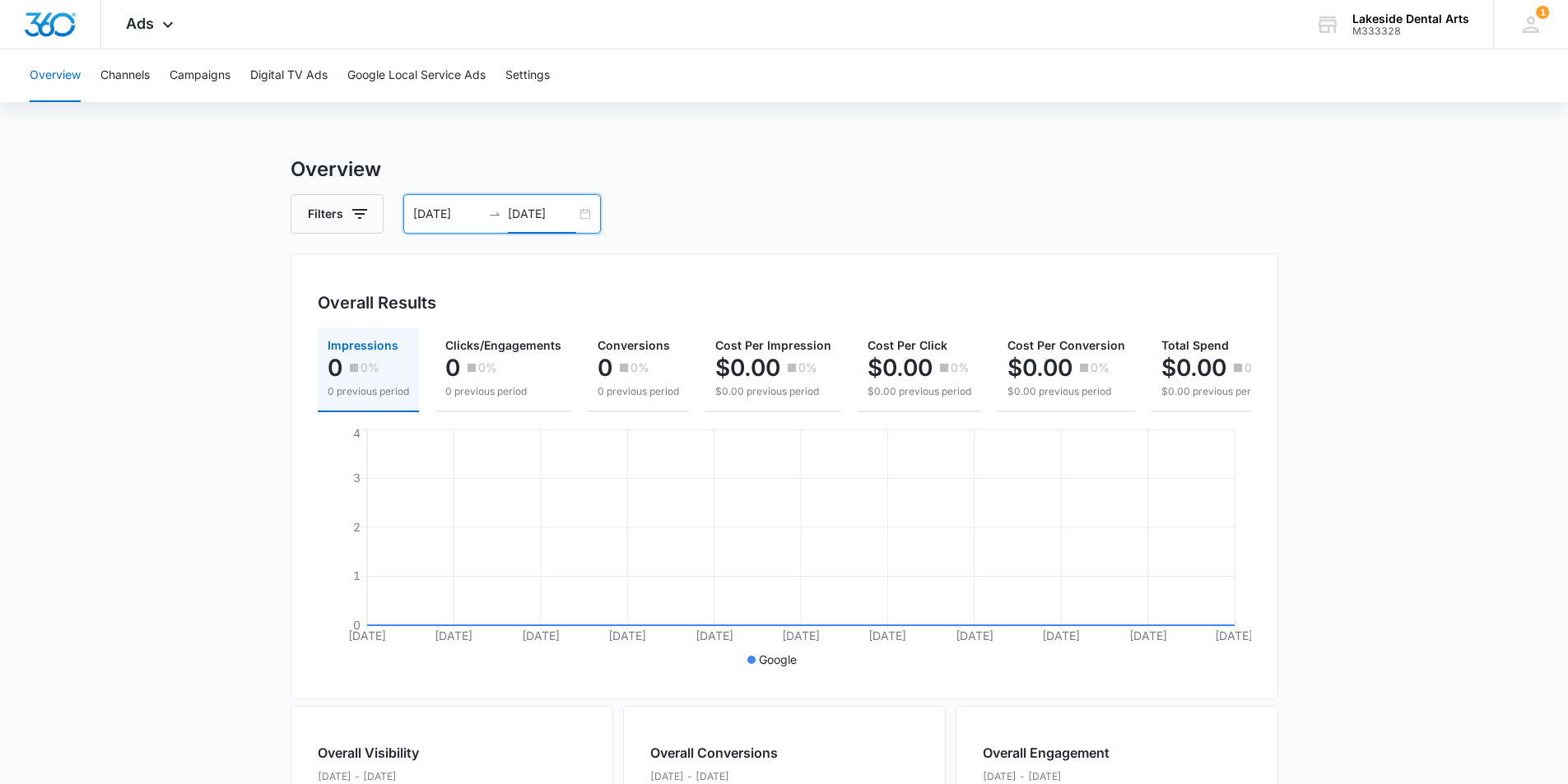
click at [583, 215] on div "[DATE] [DATE]" at bounding box center [502, 214] width 197 height 40
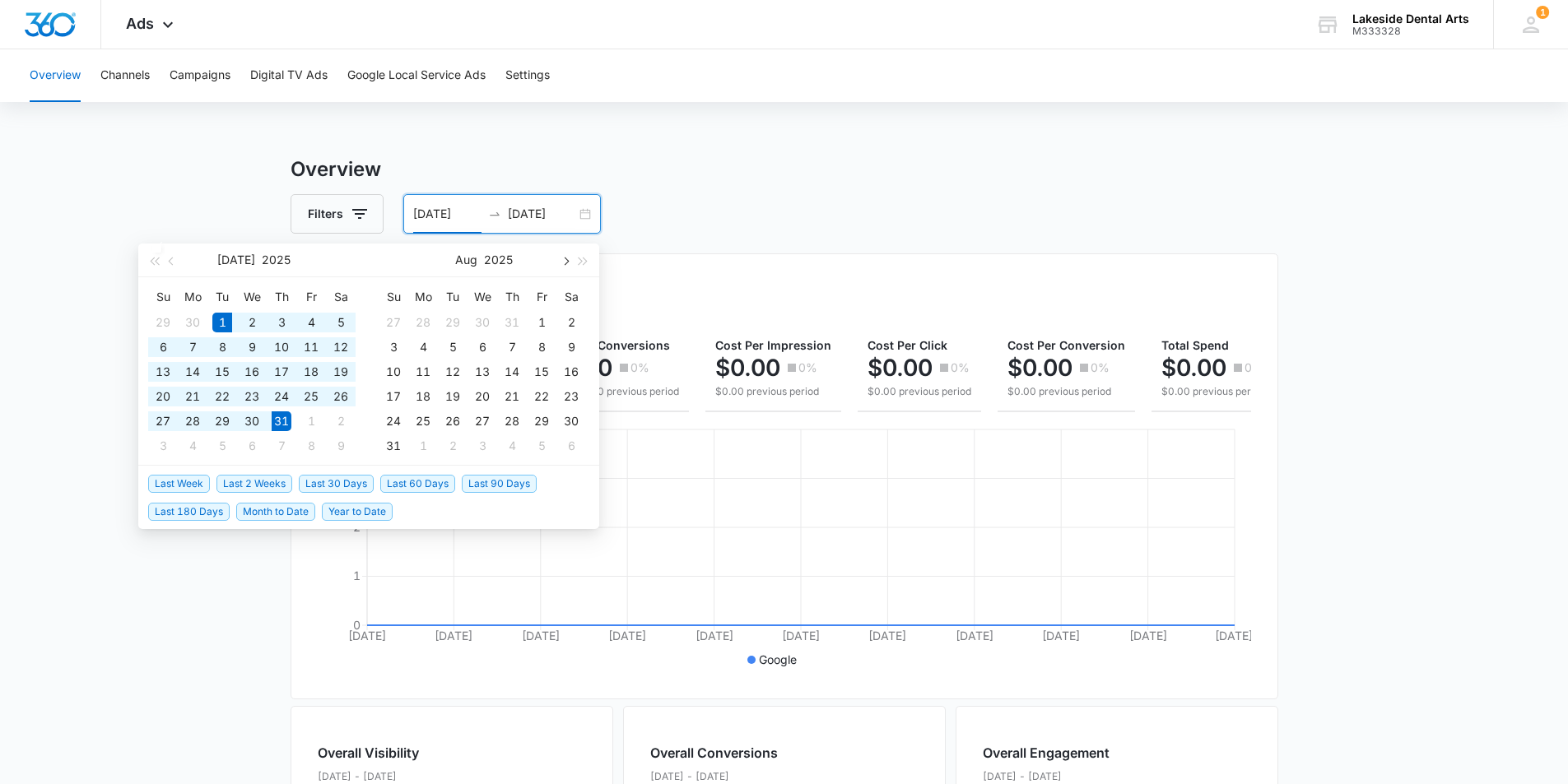
click at [570, 261] on button "button" at bounding box center [565, 260] width 18 height 33
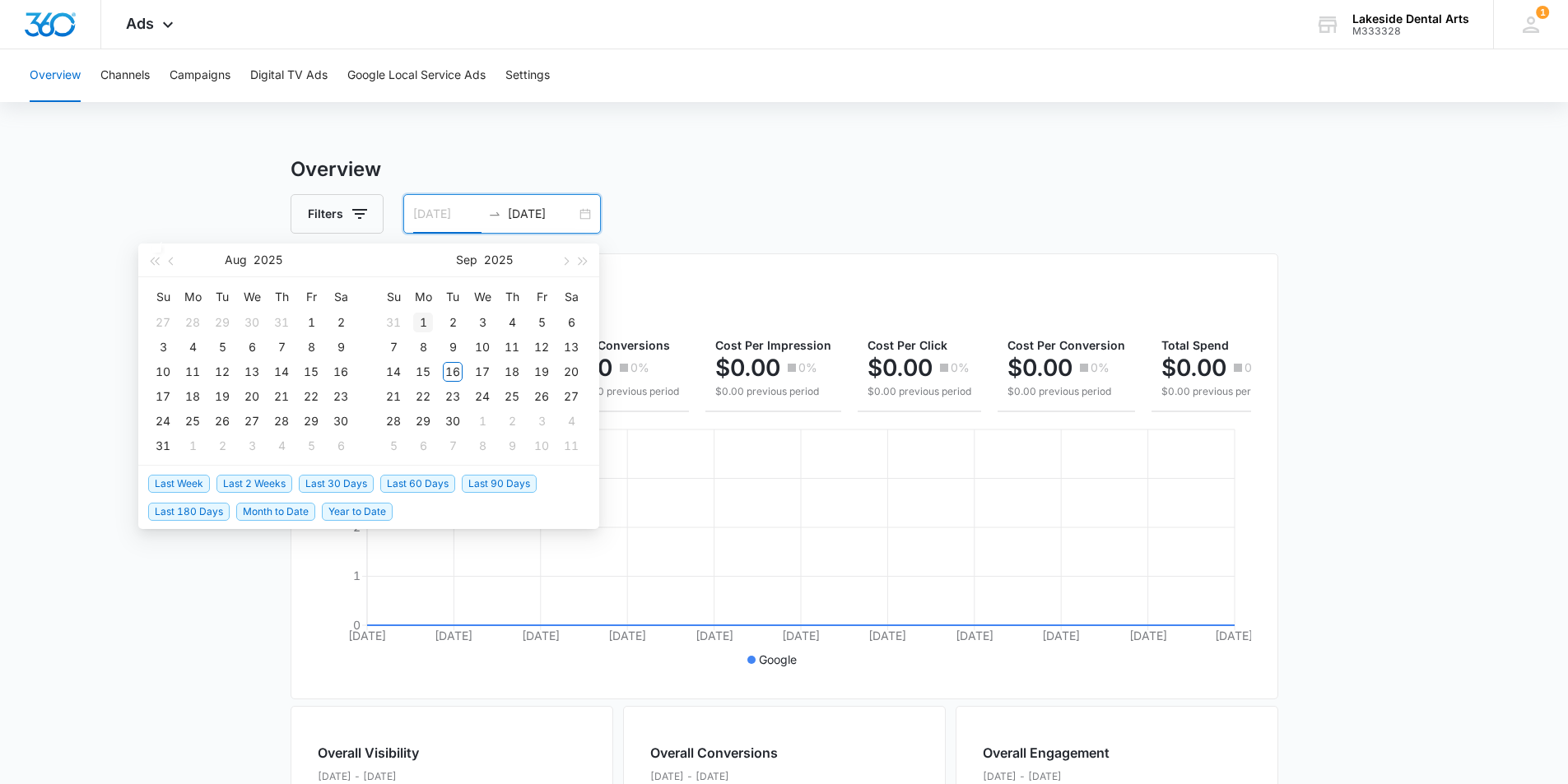
type input "[DATE]"
click at [420, 319] on div "1" at bounding box center [423, 322] width 20 height 20
click at [569, 260] on button "button" at bounding box center [565, 260] width 18 height 33
type input "[DATE]"
click at [424, 372] on div "15" at bounding box center [423, 372] width 20 height 20
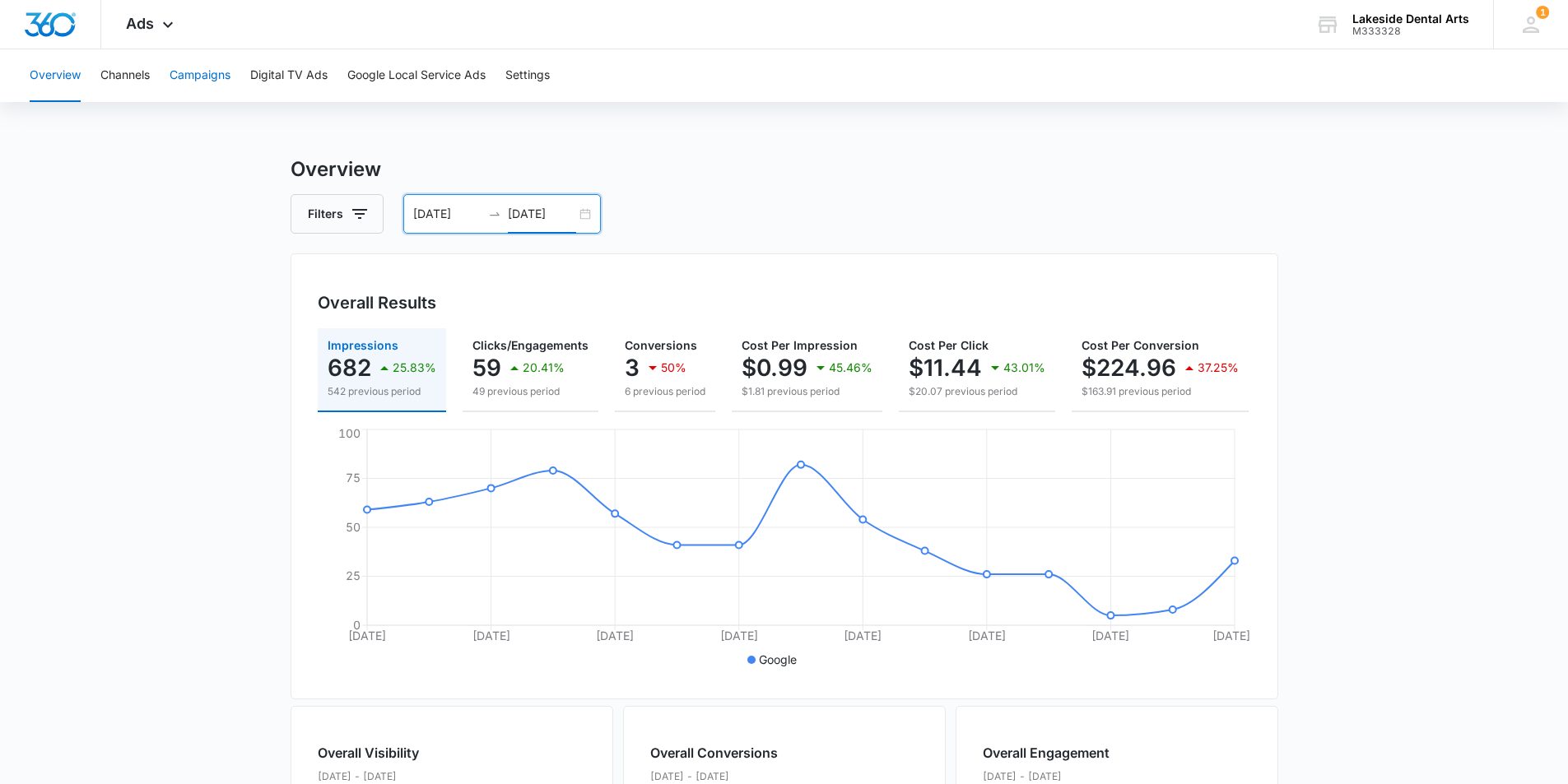
click at [206, 72] on button "Campaigns" at bounding box center [200, 76] width 61 height 52
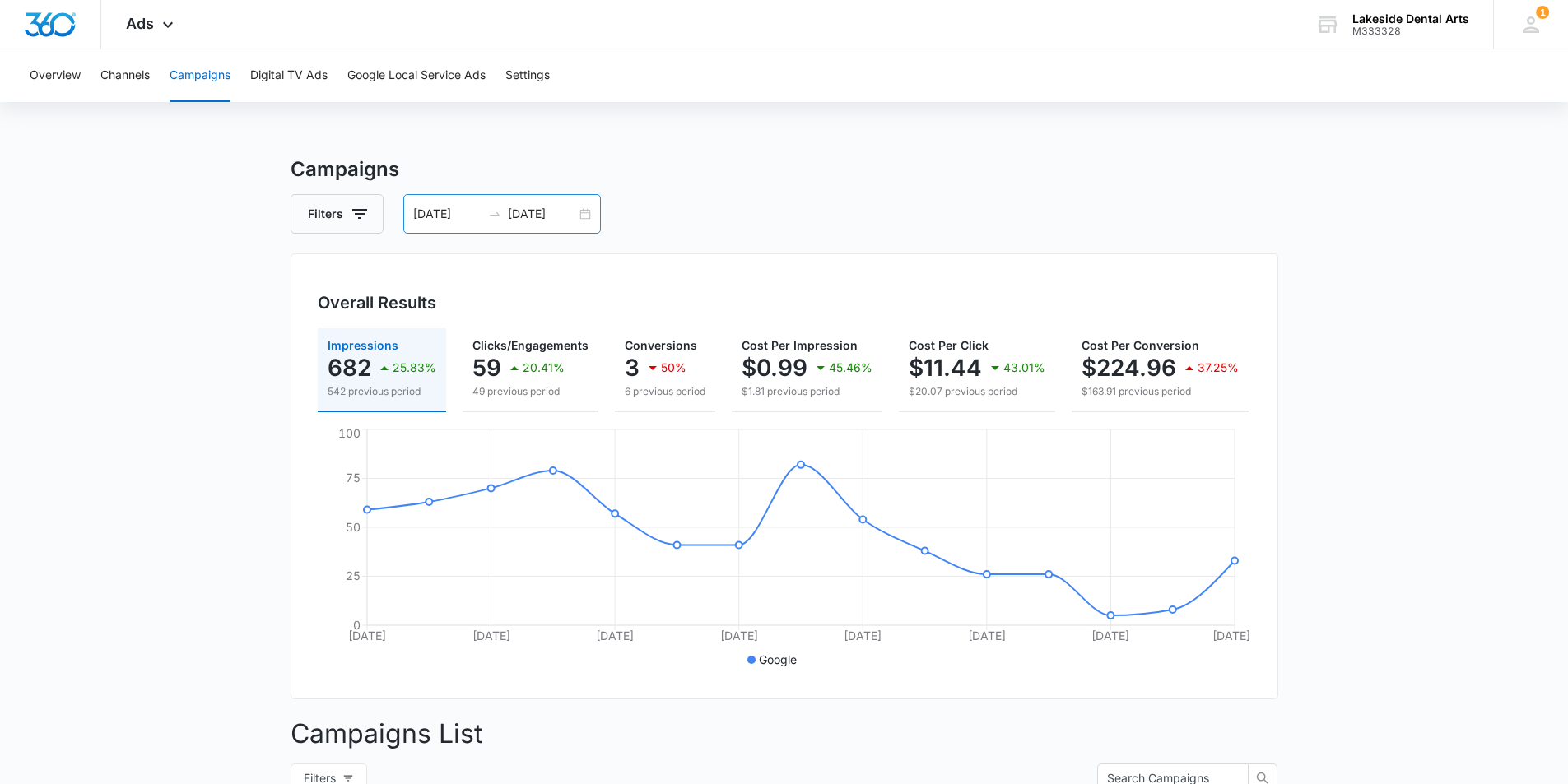
click at [582, 210] on div "[DATE] [DATE]" at bounding box center [502, 214] width 197 height 40
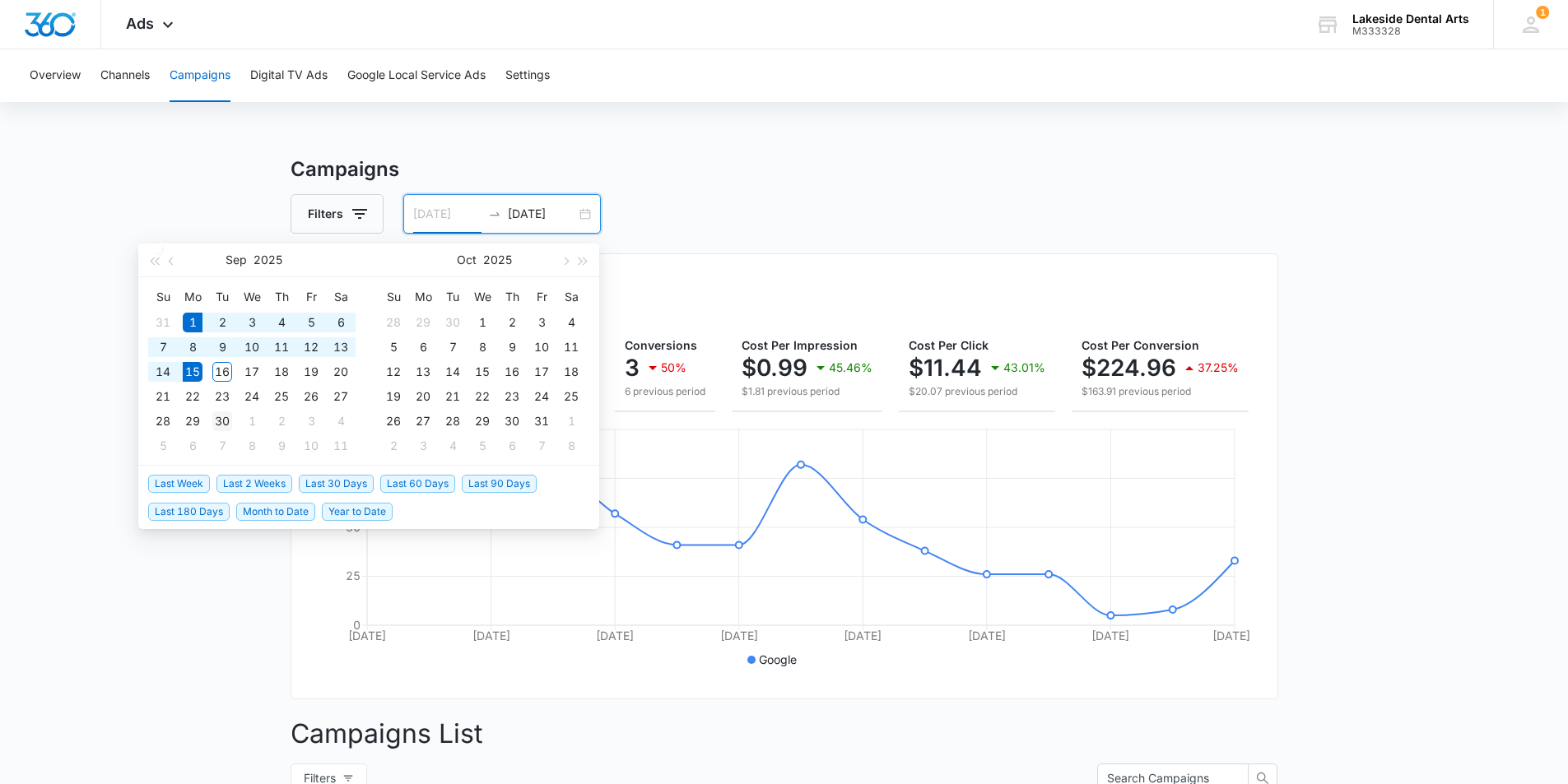
type input "[DATE]"
click at [222, 417] on div "30" at bounding box center [222, 421] width 20 height 20
click at [421, 212] on input "[DATE]" at bounding box center [448, 214] width 68 height 18
type input "[DATE]"
click at [197, 322] on div "1" at bounding box center [193, 322] width 20 height 20
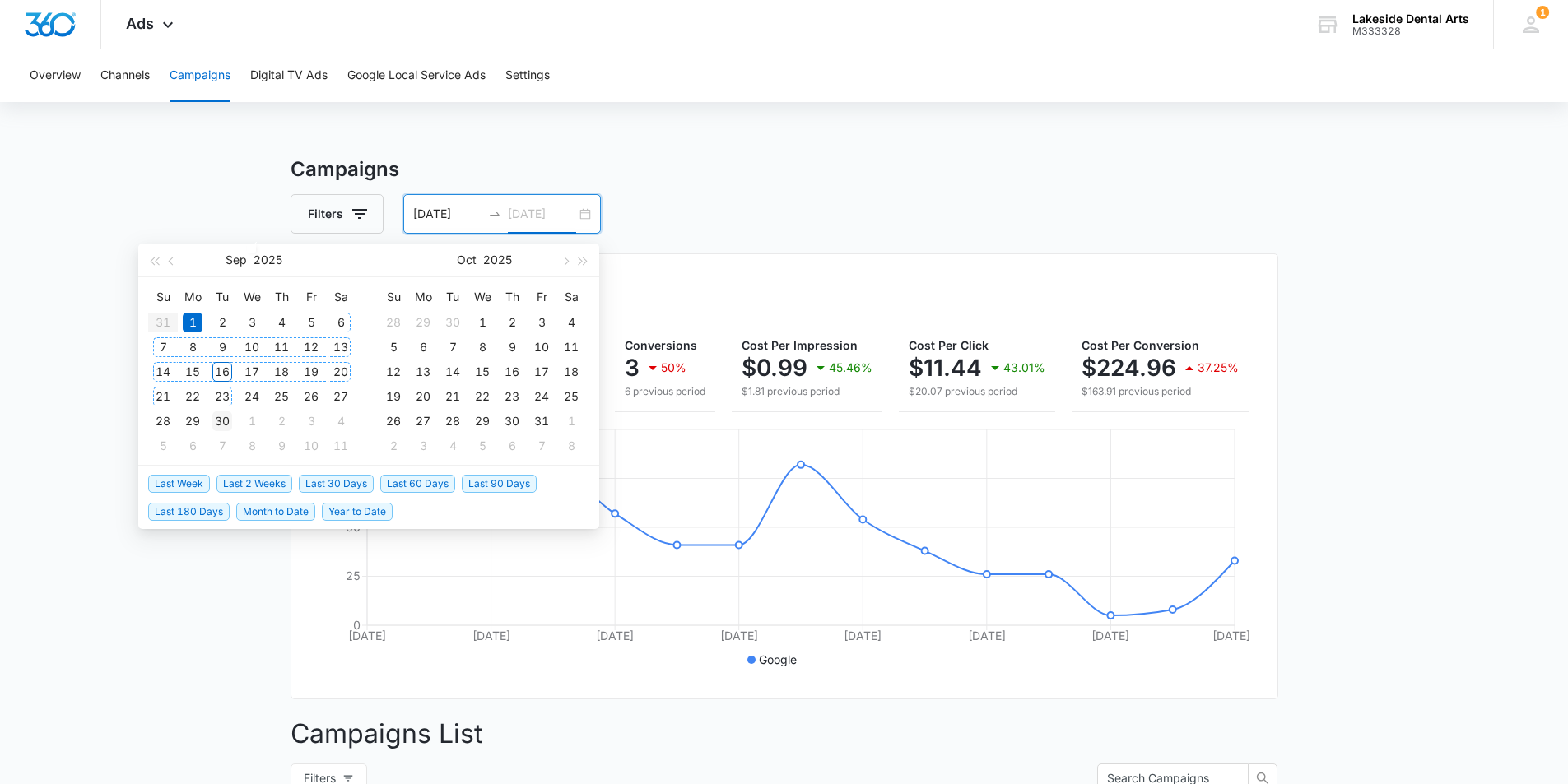
type input "[DATE]"
click at [222, 419] on div "30" at bounding box center [222, 421] width 20 height 20
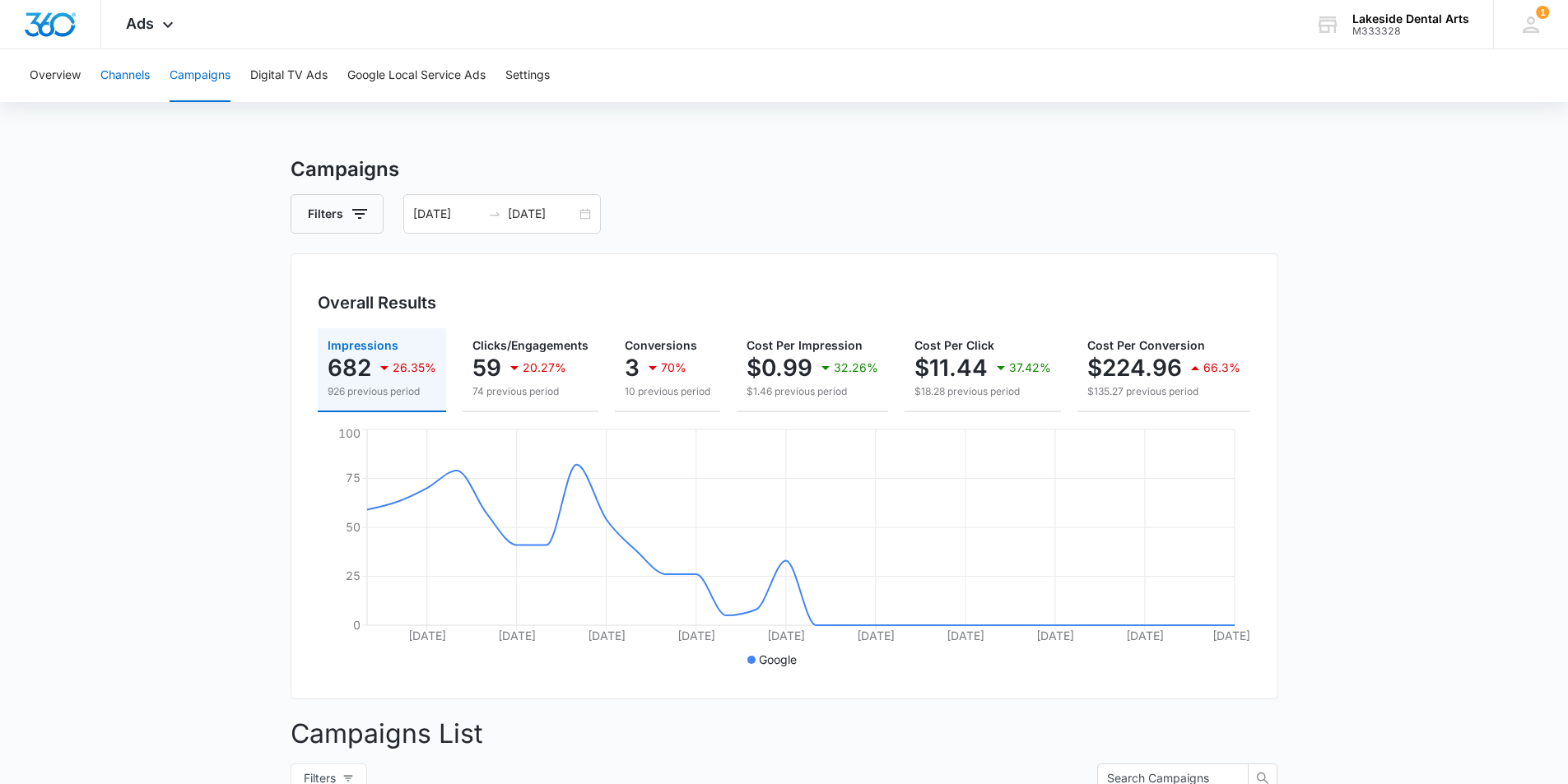
click at [129, 71] on button "Channels" at bounding box center [124, 76] width 50 height 52
click at [207, 73] on button "Campaigns" at bounding box center [200, 76] width 61 height 52
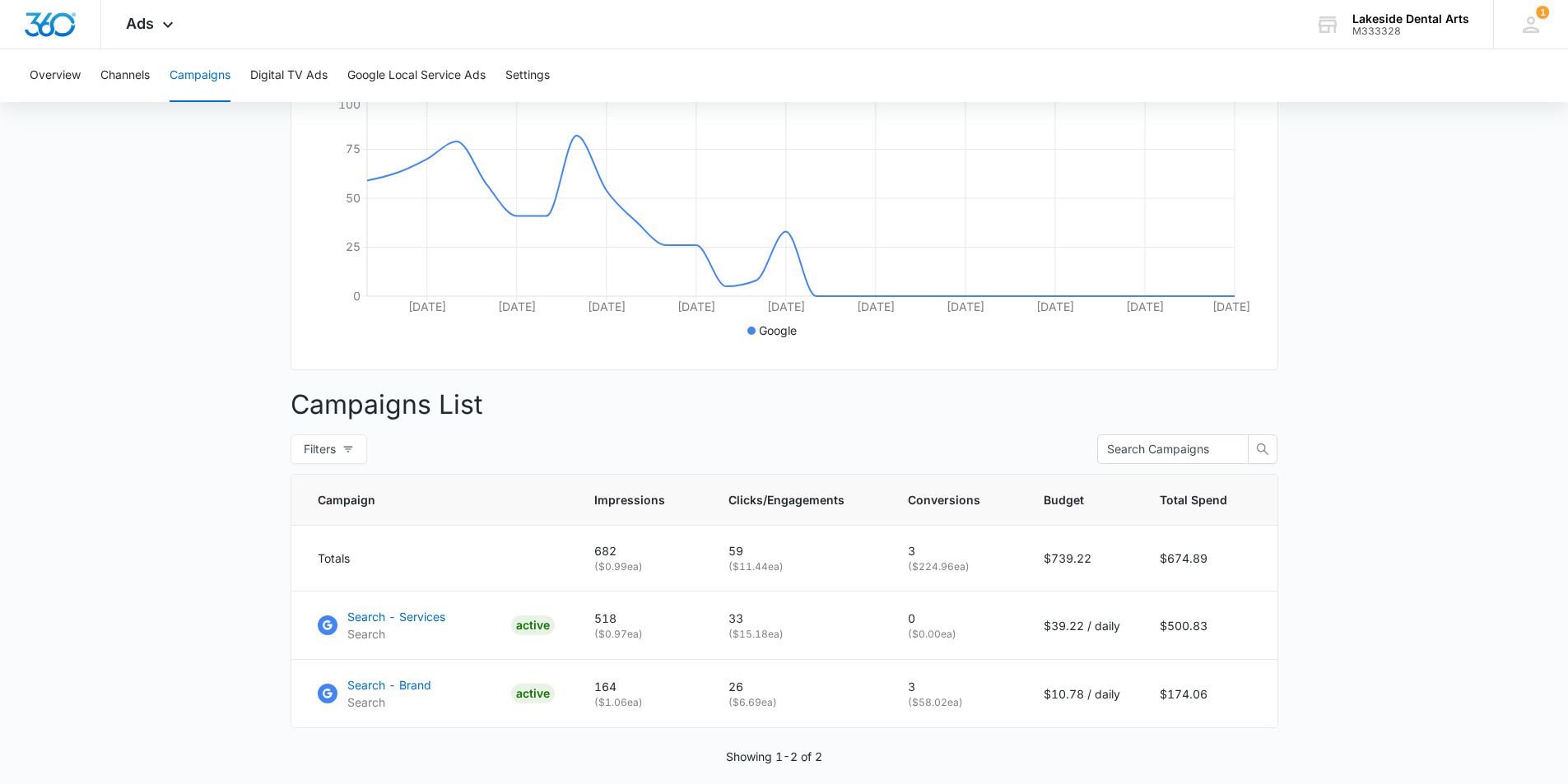
scroll to position [401, 0]
